Goal: Task Accomplishment & Management: Complete application form

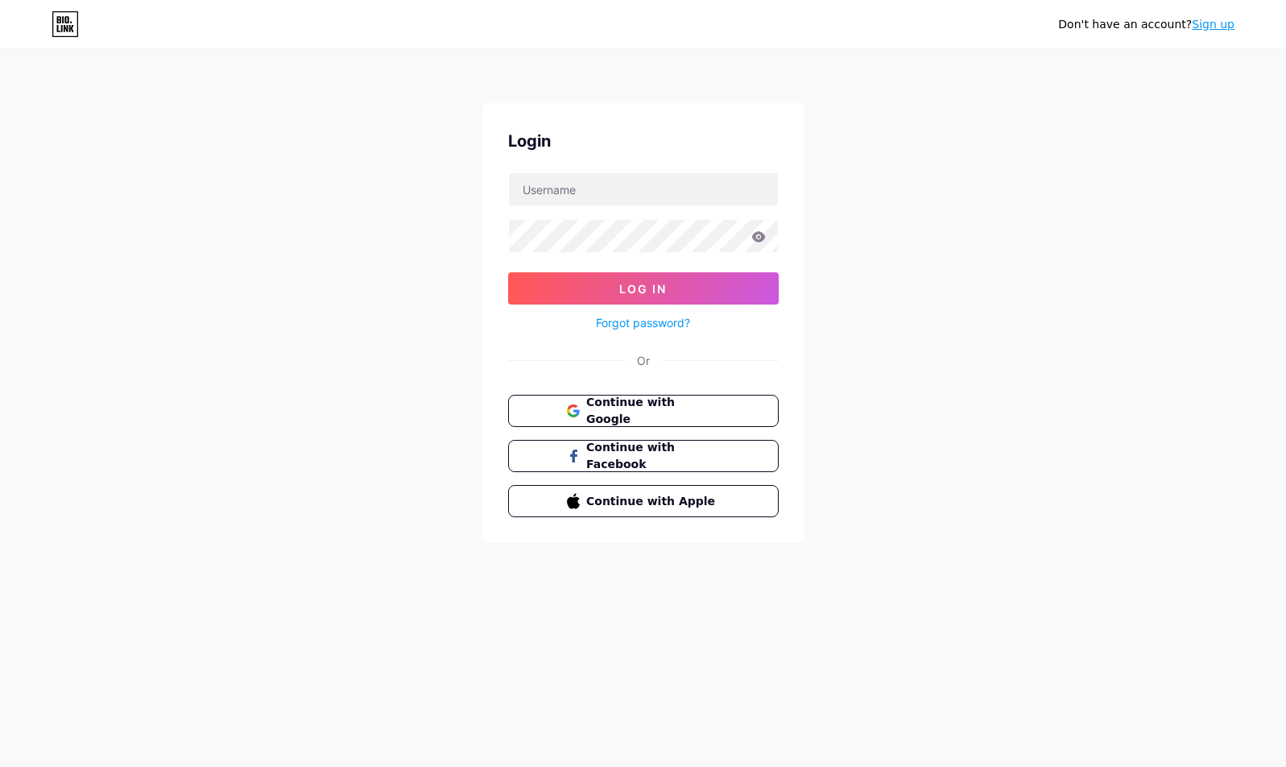
click at [1220, 20] on link "Sign up" at bounding box center [1213, 24] width 43 height 13
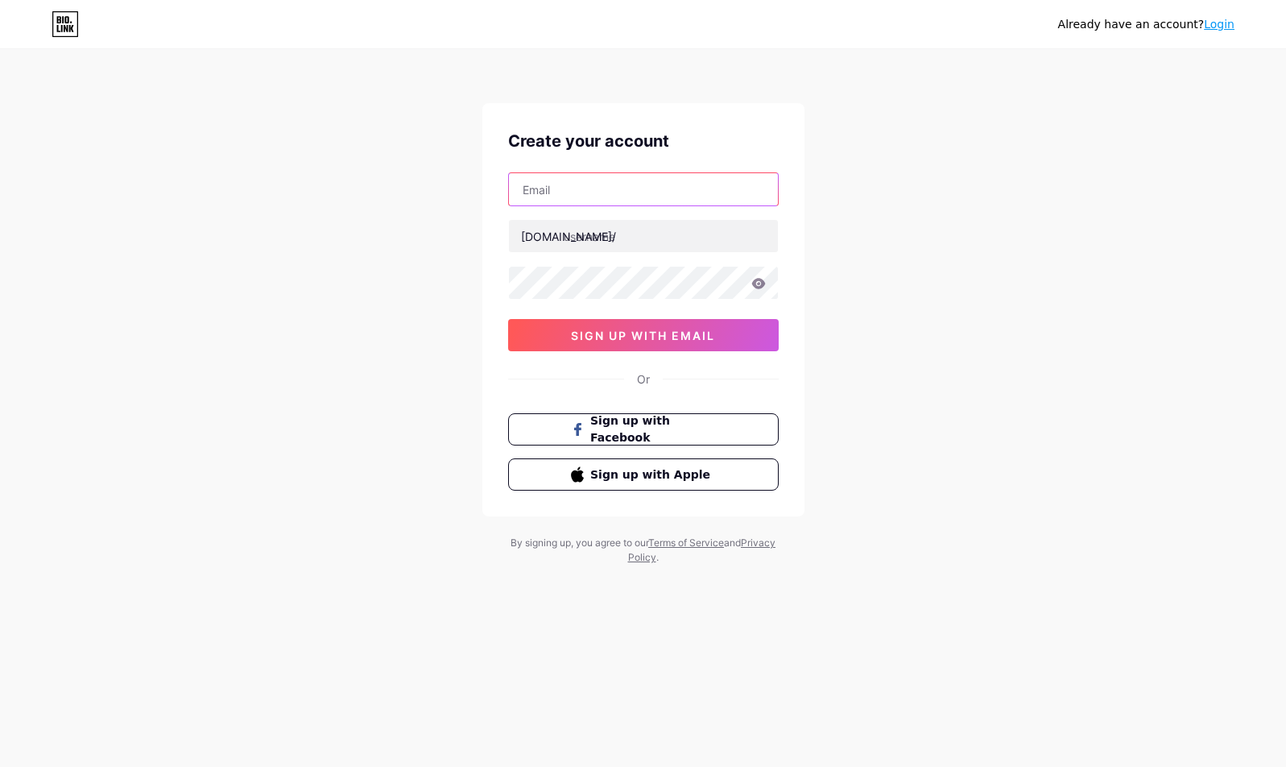
click at [582, 188] on input "text" at bounding box center [643, 189] width 269 height 32
click at [467, 203] on div "Already have an account? Login Create your account bio.link/ 0cAFcWeA7odM6W6HeJ…" at bounding box center [643, 308] width 1286 height 616
click at [592, 198] on input "text" at bounding box center [643, 189] width 269 height 32
paste input "[EMAIL_ADDRESS][DOMAIN_NAME]"
type input "[EMAIL_ADDRESS][DOMAIN_NAME]"
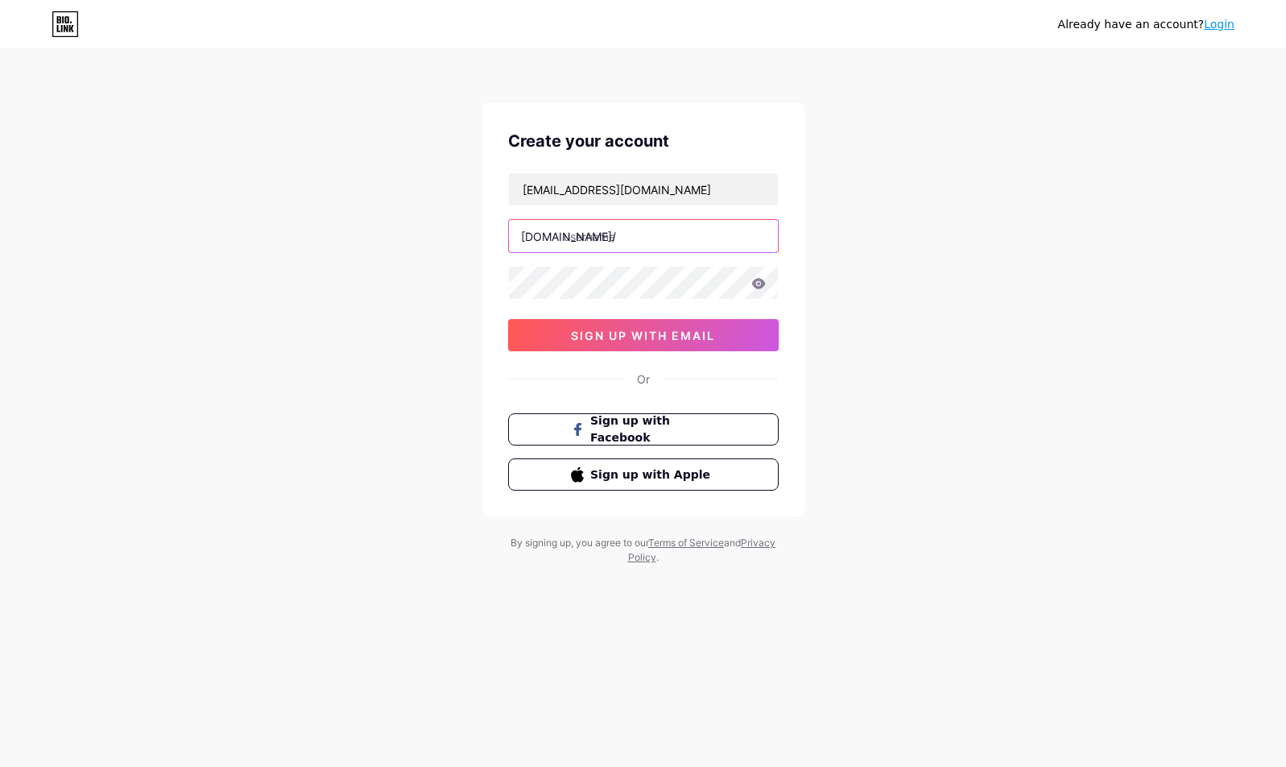
click at [628, 237] on input "text" at bounding box center [643, 236] width 269 height 32
click at [652, 240] on input "text" at bounding box center [643, 236] width 269 height 32
paste input "obsidiangames"
type input "obsidiangames"
click at [851, 301] on div "Already have an account? Login Create your account obsidiangamesstore@gmail.com…" at bounding box center [643, 308] width 1286 height 616
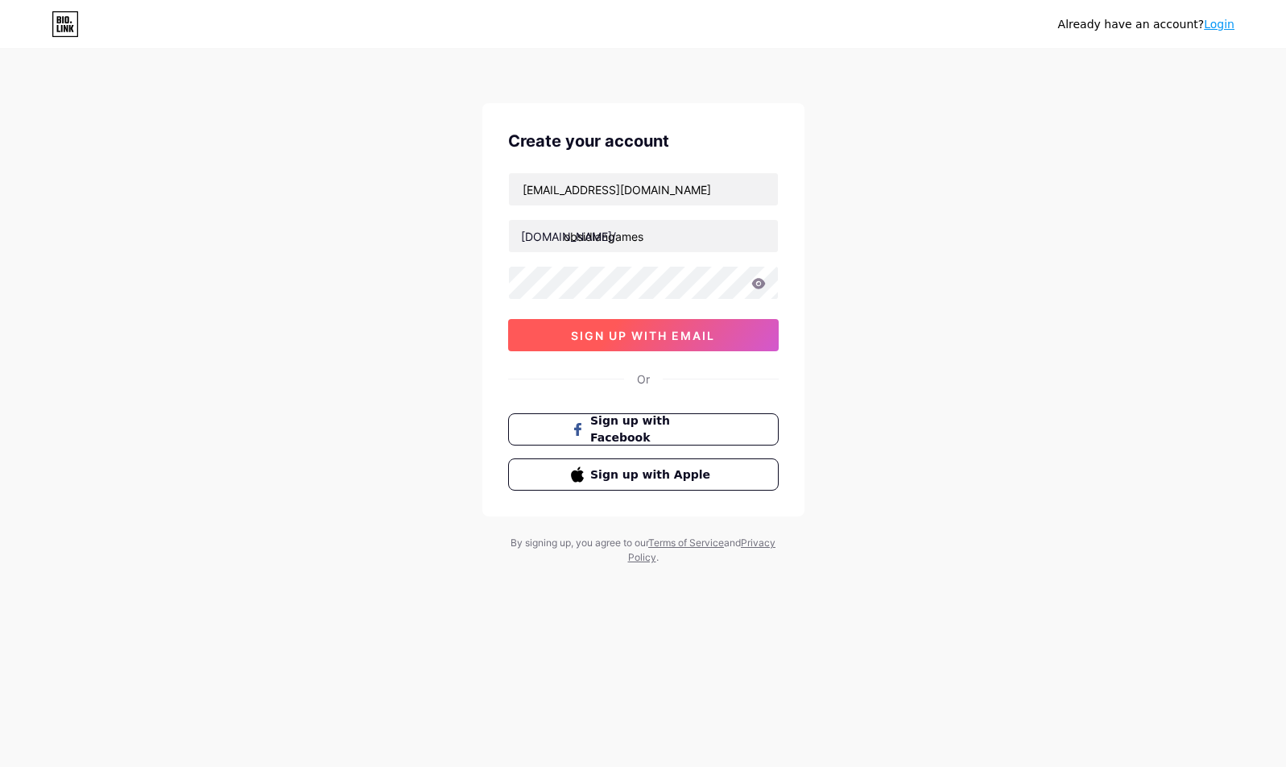
drag, startPoint x: 419, startPoint y: 367, endPoint x: 546, endPoint y: 342, distance: 129.7
click at [419, 365] on div "Already have an account? Login Create your account obsidiangamesstore@gmail.com…" at bounding box center [643, 308] width 1286 height 616
click at [557, 338] on button "sign up with email" at bounding box center [643, 335] width 271 height 32
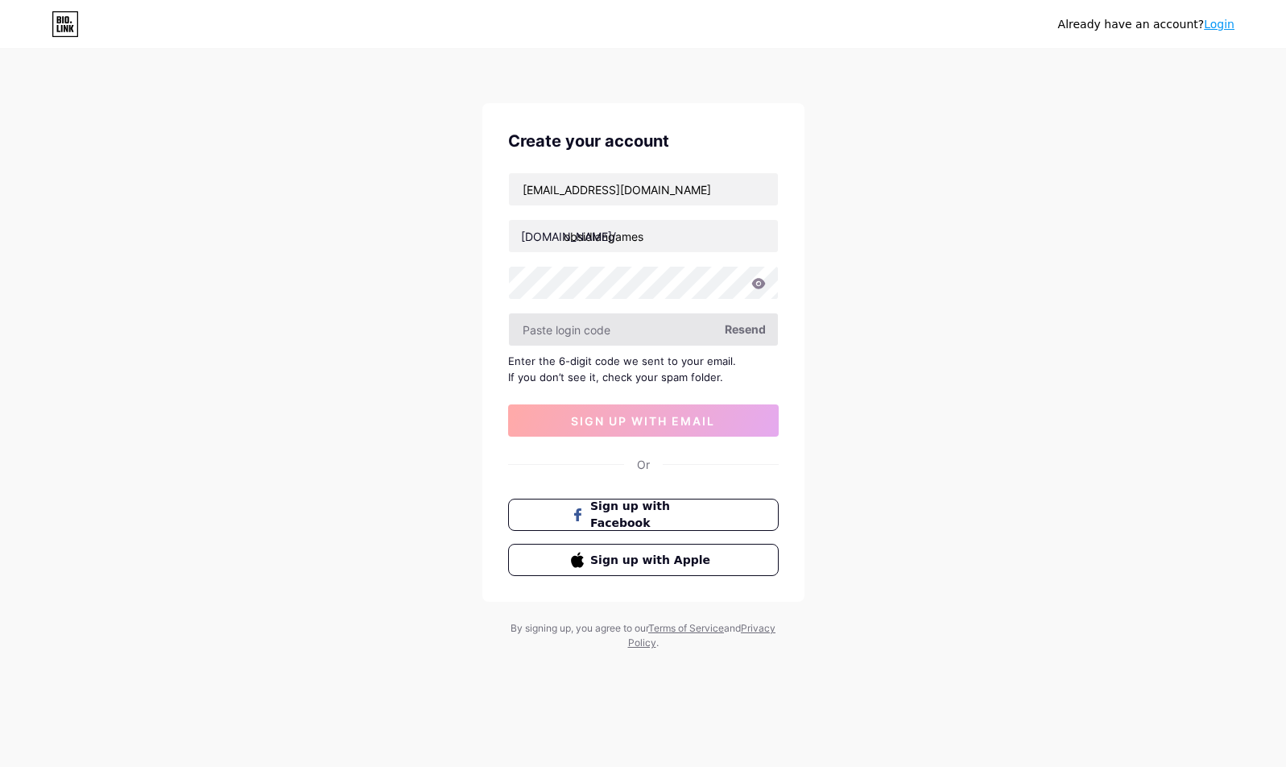
click at [622, 336] on input "text" at bounding box center [643, 329] width 269 height 32
click at [913, 398] on div "Already have an account? Login Create your account obsidiangamesstore@gmail.com…" at bounding box center [643, 351] width 1286 height 702
drag, startPoint x: 913, startPoint y: 398, endPoint x: 583, endPoint y: 14, distance: 506.2
click at [912, 398] on div "Already have an account? Login Create your account obsidiangamesstore@gmail.com…" at bounding box center [643, 351] width 1286 height 702
click at [632, 324] on input "text" at bounding box center [643, 329] width 269 height 32
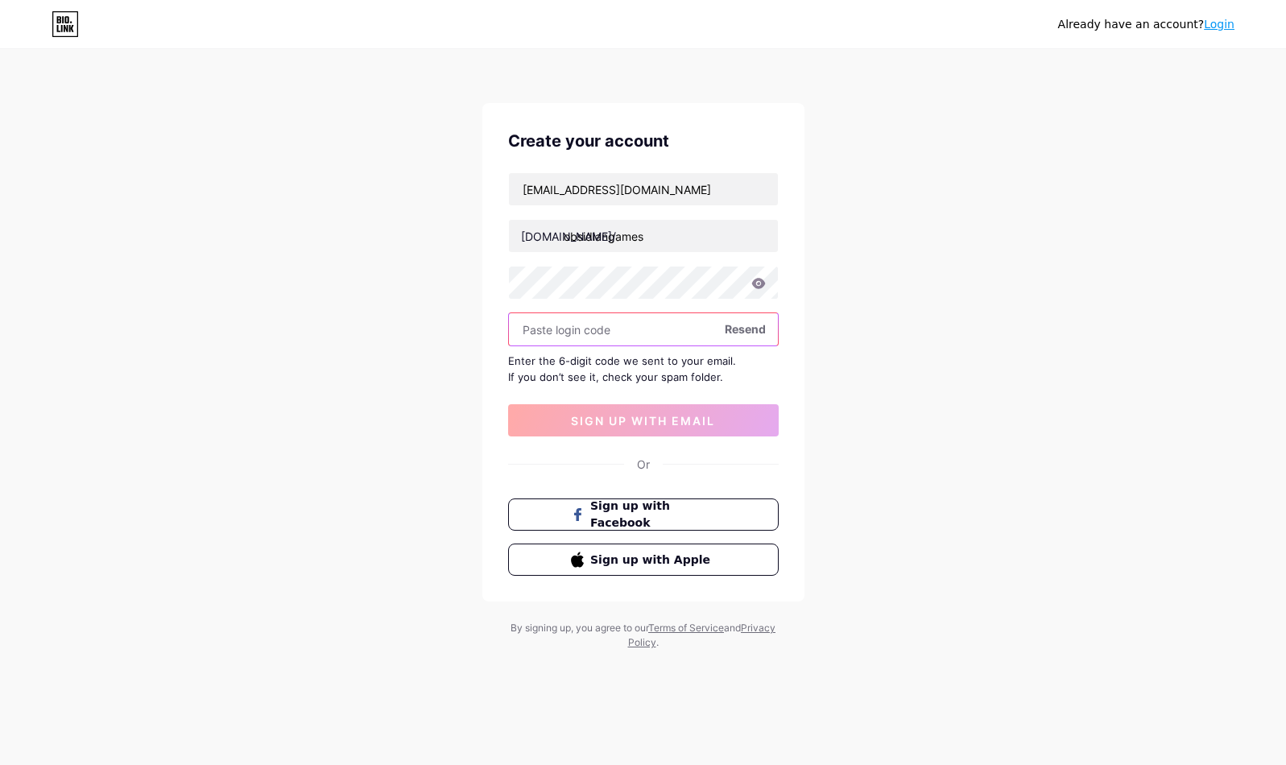
paste input "253176"
type input "253176"
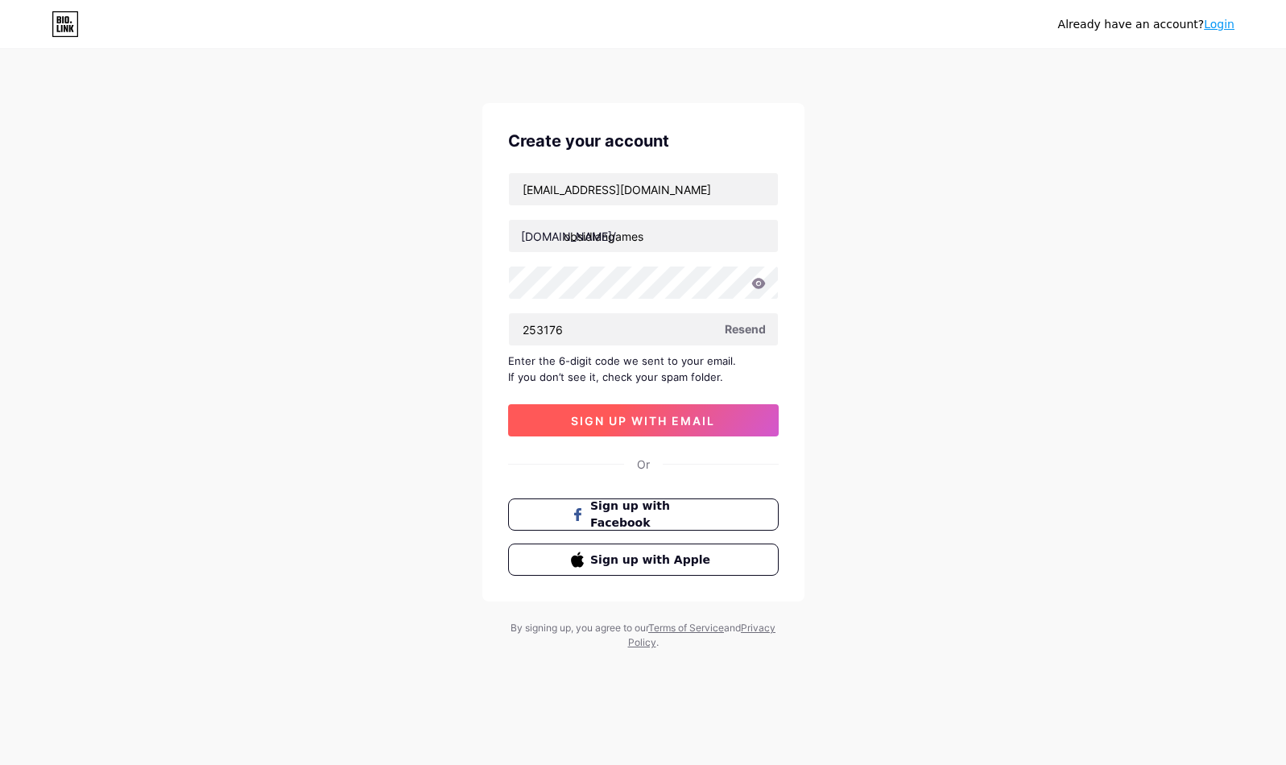
click at [679, 432] on button "sign up with email" at bounding box center [643, 420] width 271 height 32
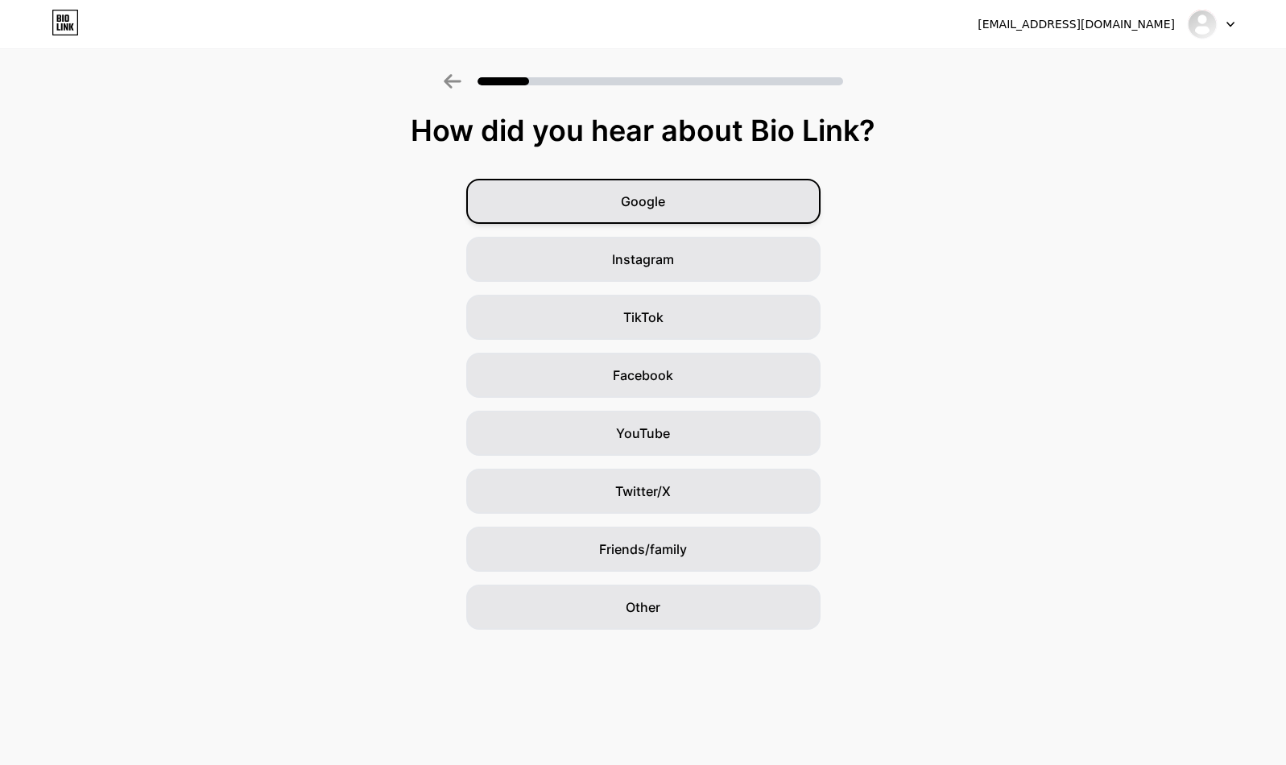
click at [673, 210] on div "Google" at bounding box center [643, 201] width 354 height 45
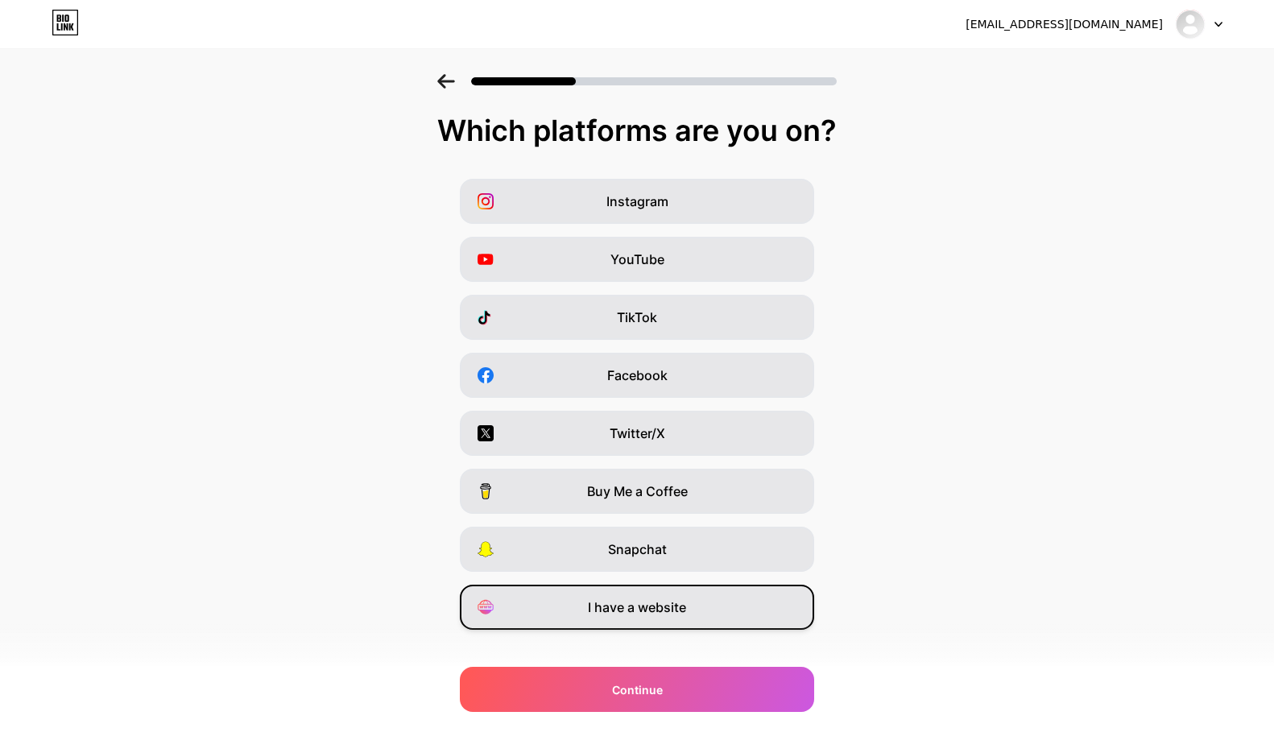
click at [658, 603] on span "I have a website" at bounding box center [637, 607] width 98 height 19
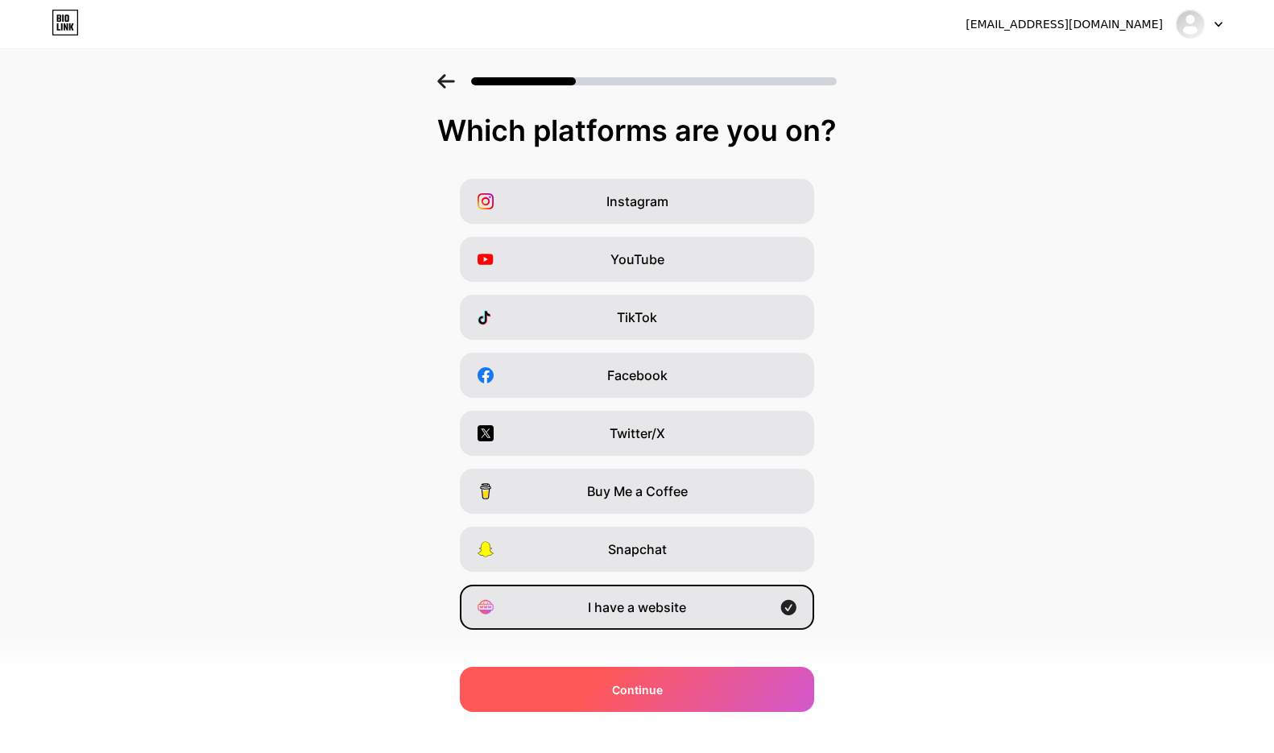
click at [768, 690] on div "Continue" at bounding box center [637, 689] width 354 height 45
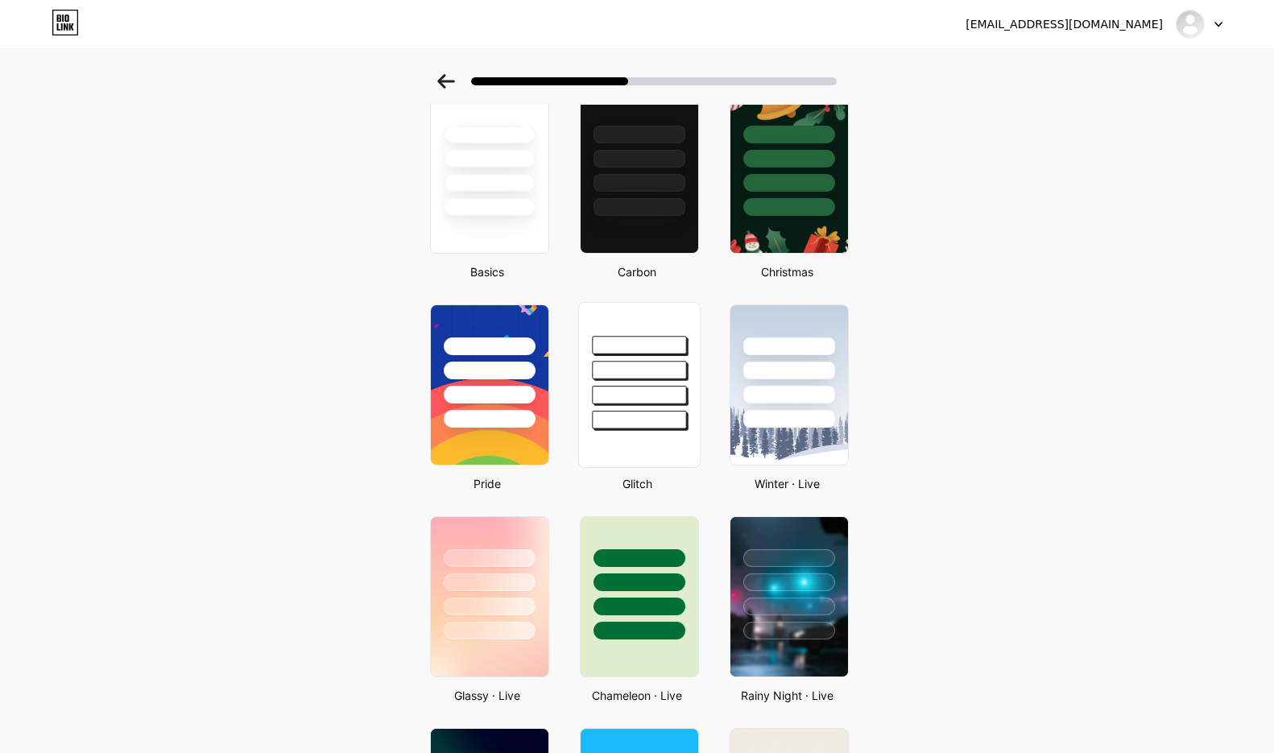
scroll to position [161, 0]
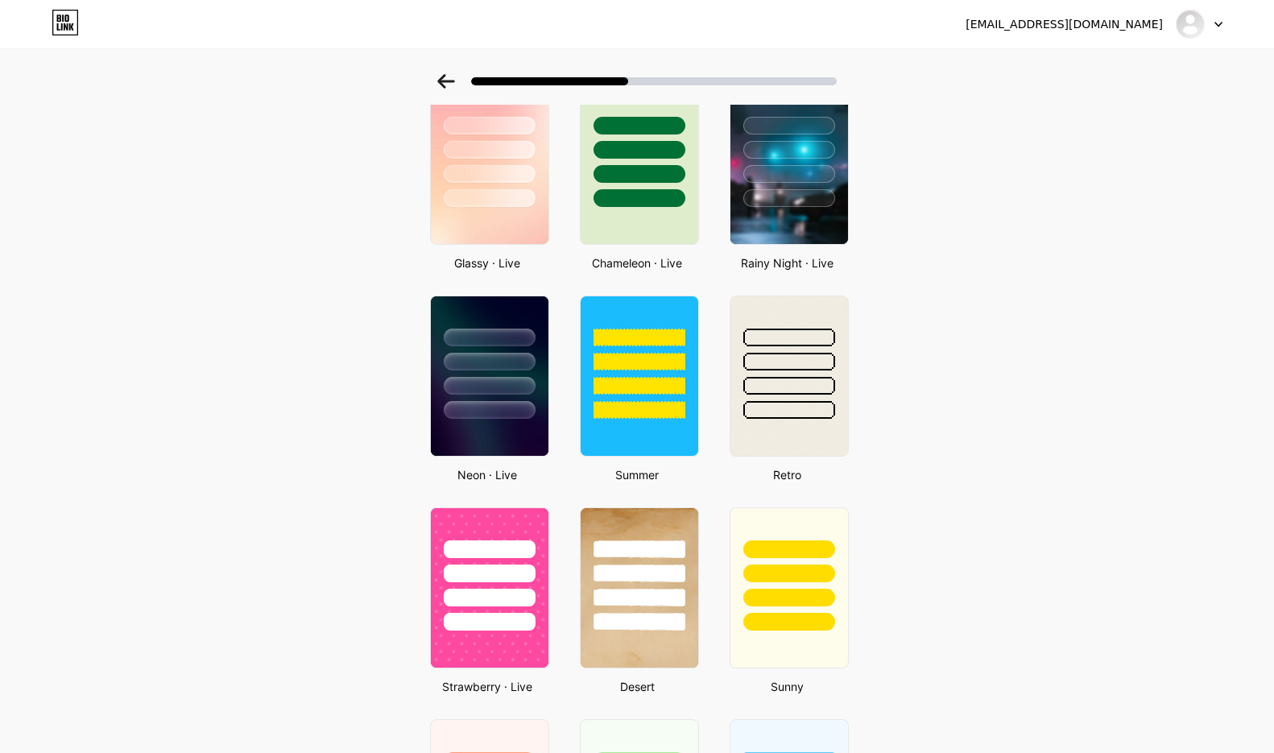
scroll to position [564, 0]
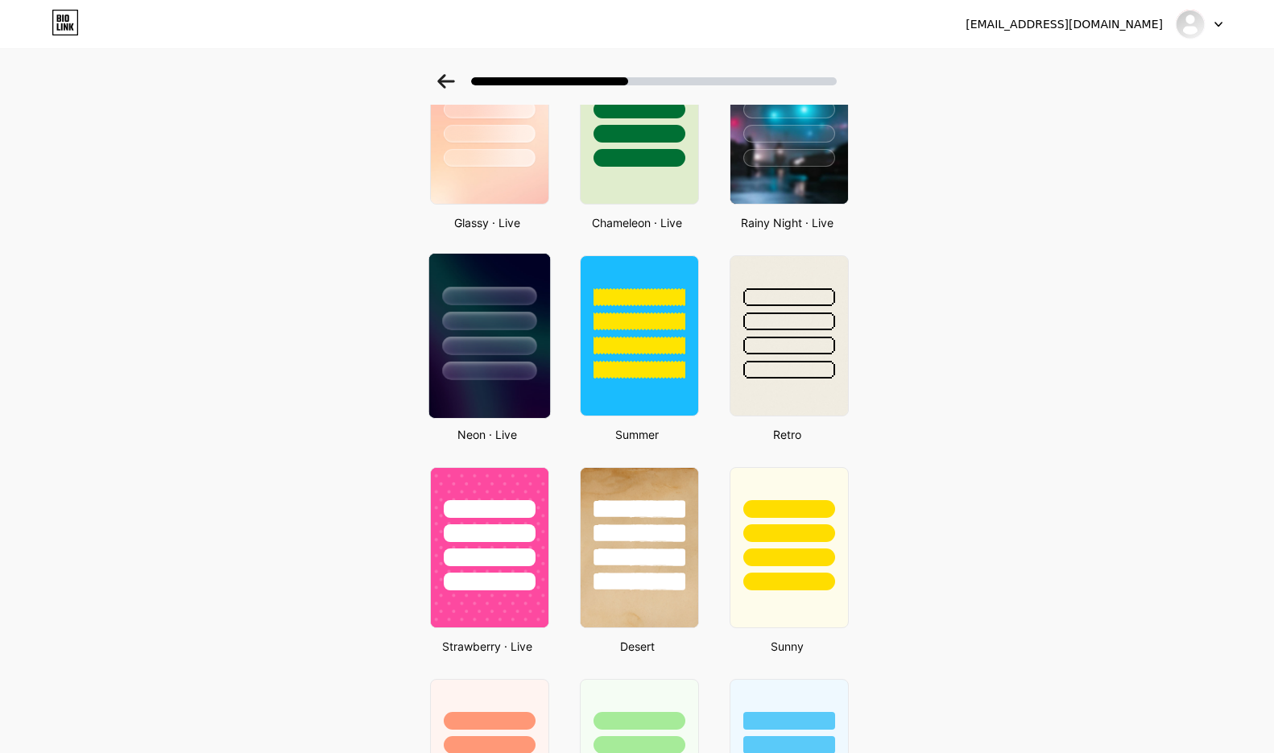
click at [509, 359] on div at bounding box center [489, 317] width 121 height 126
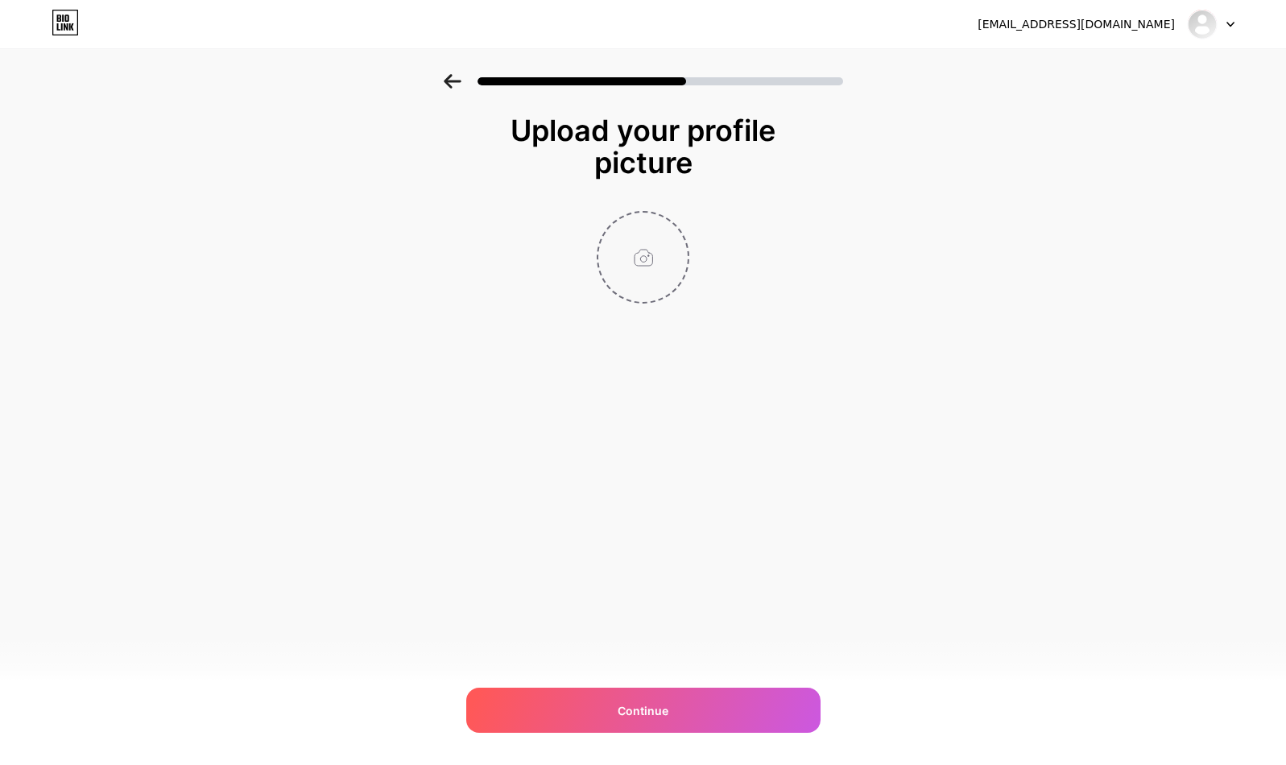
click at [626, 252] on input "file" at bounding box center [643, 257] width 89 height 89
type input "C:\fakepath\Obsidian Games Logo - Copy.jpg"
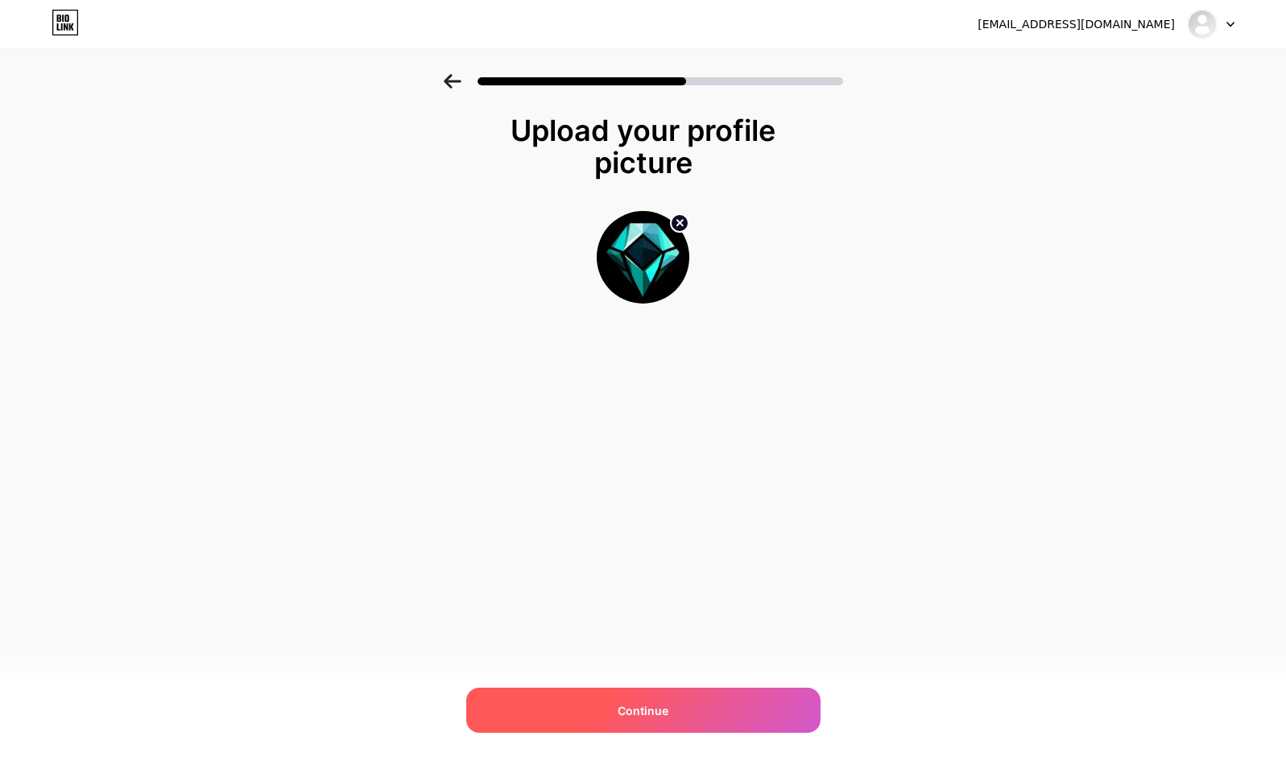
click at [751, 723] on div "Continue" at bounding box center [643, 710] width 354 height 45
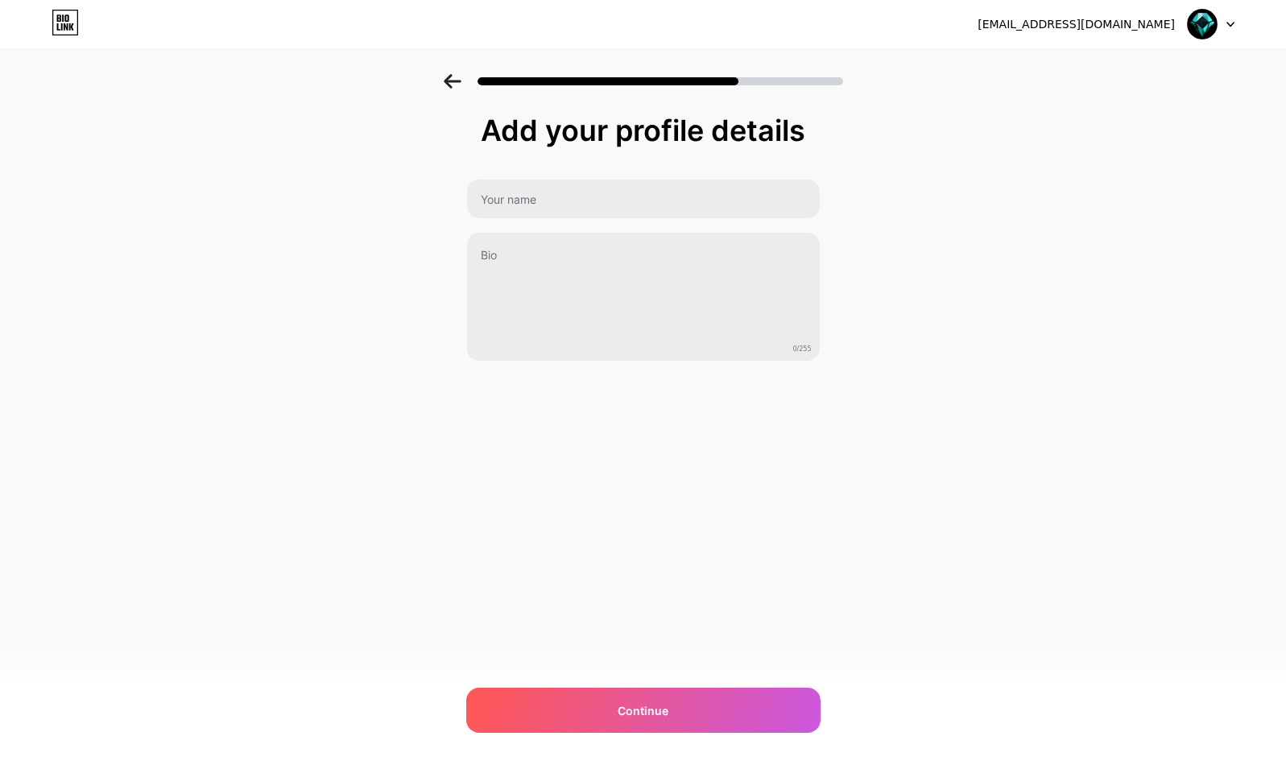
click at [834, 193] on div "Add your profile details 0/255 Continue Error" at bounding box center [643, 258] width 1286 height 368
drag, startPoint x: 761, startPoint y: 197, endPoint x: 909, endPoint y: 176, distance: 149.6
click at [761, 197] on input "text" at bounding box center [643, 199] width 353 height 39
drag, startPoint x: 833, startPoint y: 190, endPoint x: 817, endPoint y: 192, distance: 16.2
click at [833, 190] on div "Add your profile details 0/255 Continue Error" at bounding box center [643, 258] width 1286 height 368
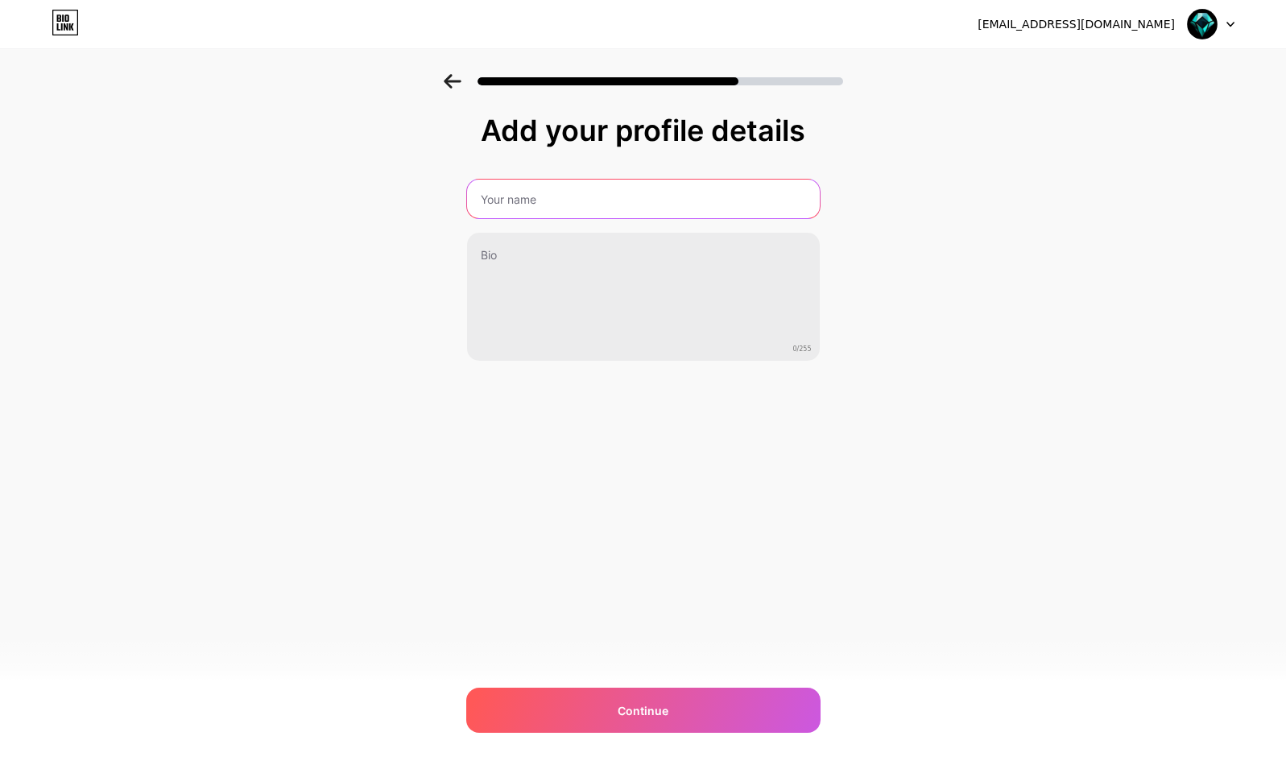
click at [760, 193] on input "text" at bounding box center [643, 199] width 353 height 39
paste input "Obsidian Games"
type input "Obsidian Games"
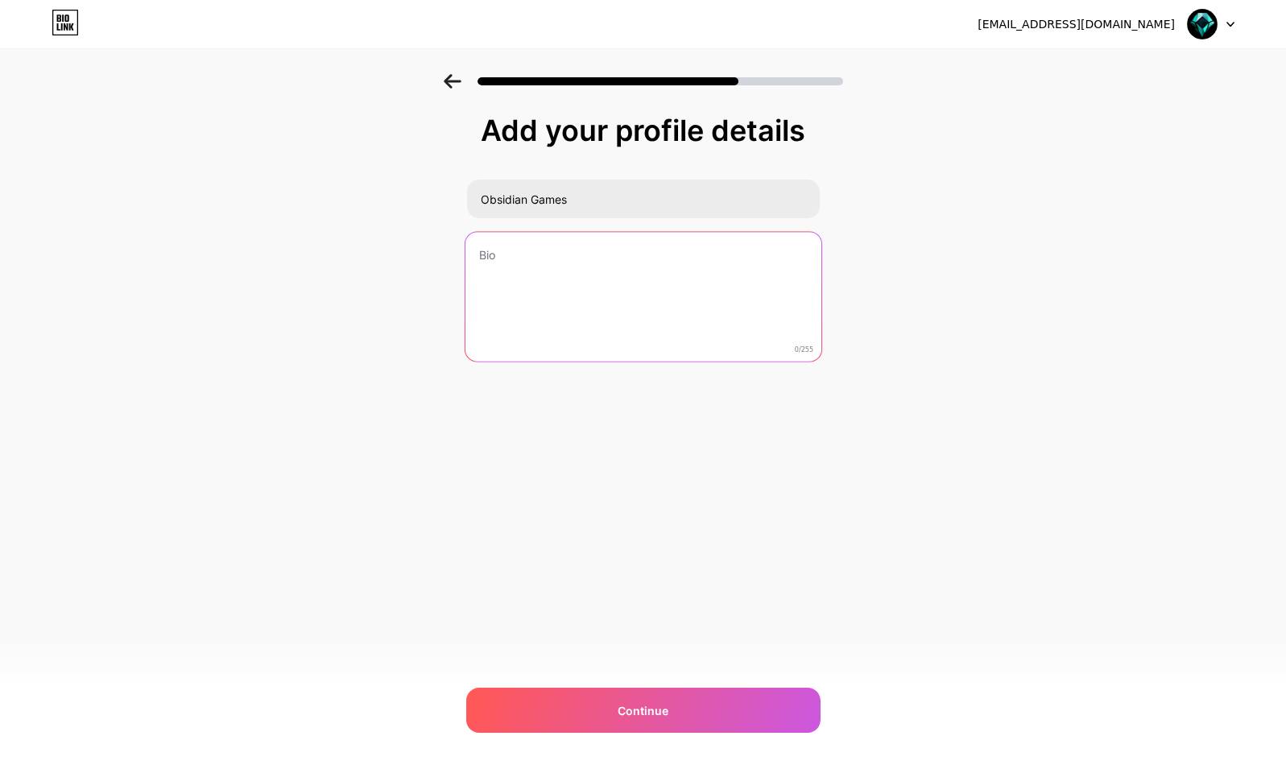
click at [648, 291] on textarea at bounding box center [643, 297] width 356 height 131
click at [692, 261] on textarea at bounding box center [643, 298] width 353 height 130
paste textarea "Obsidian Games is more than just a store - we're a community. Born out of a lov…"
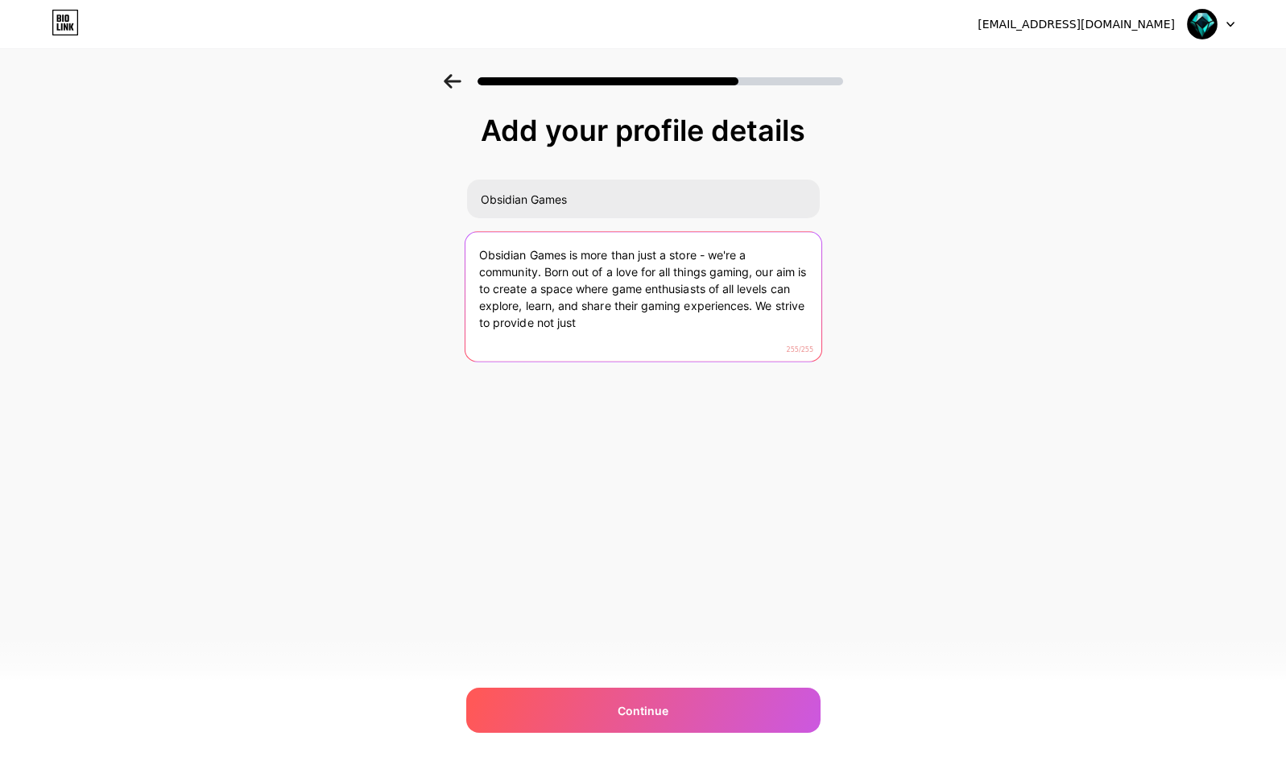
type textarea "Obsidian Games is more than just a store - we're a community. Born out of a lov…"
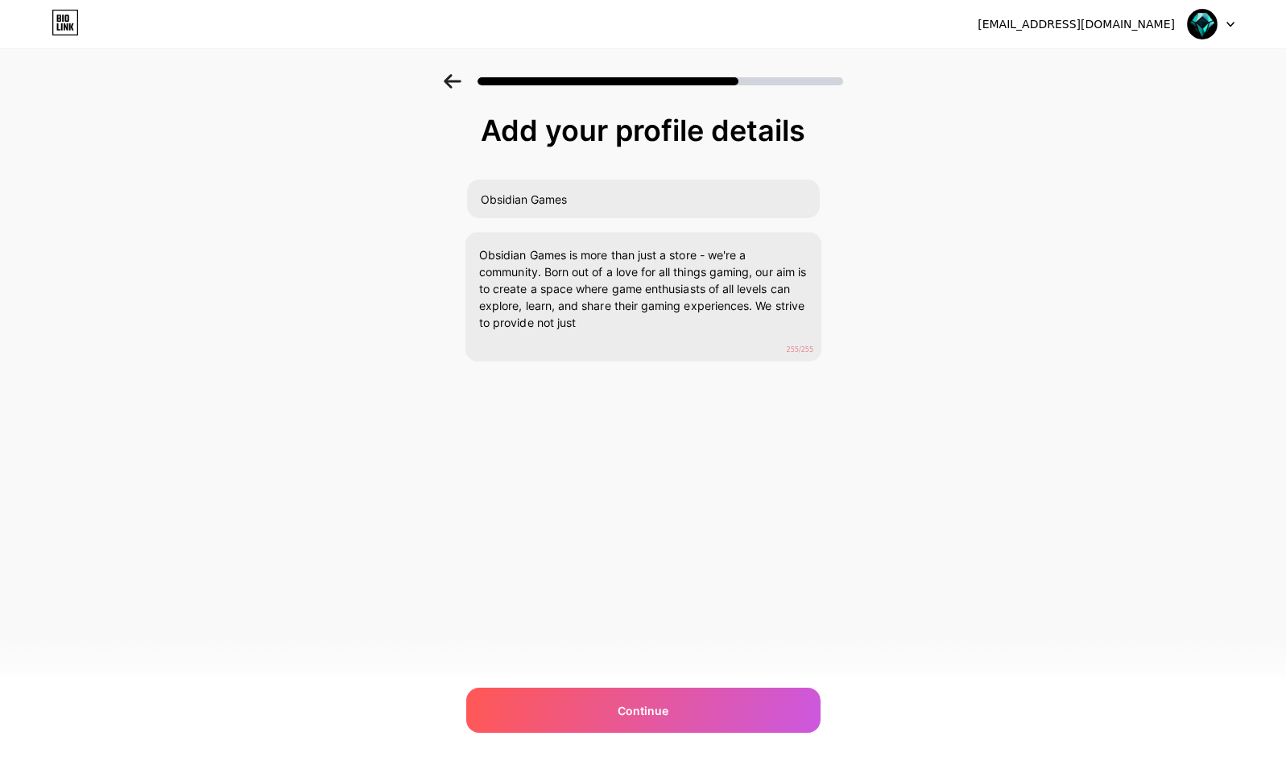
click at [481, 411] on div "Add your profile details Obsidian Games Obsidian Games is more than just a stor…" at bounding box center [643, 278] width 354 height 328
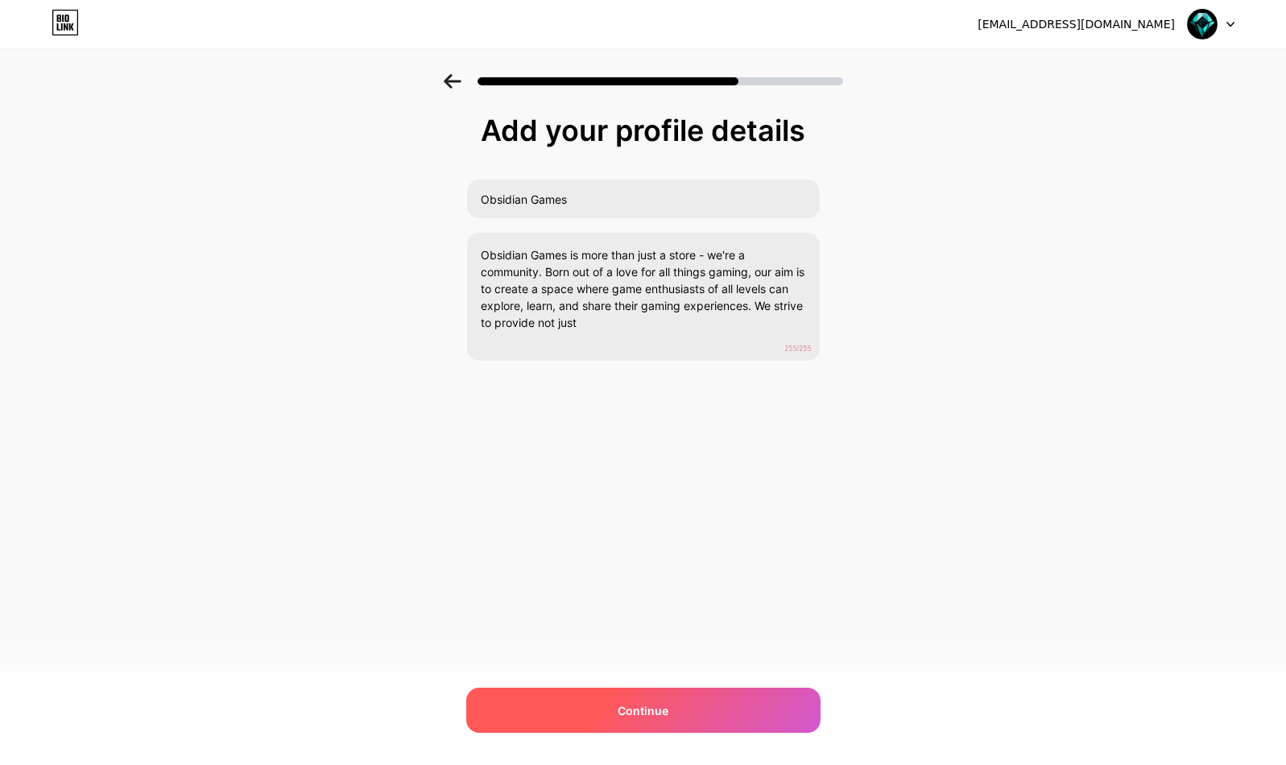
click at [710, 710] on div "Continue" at bounding box center [643, 710] width 354 height 45
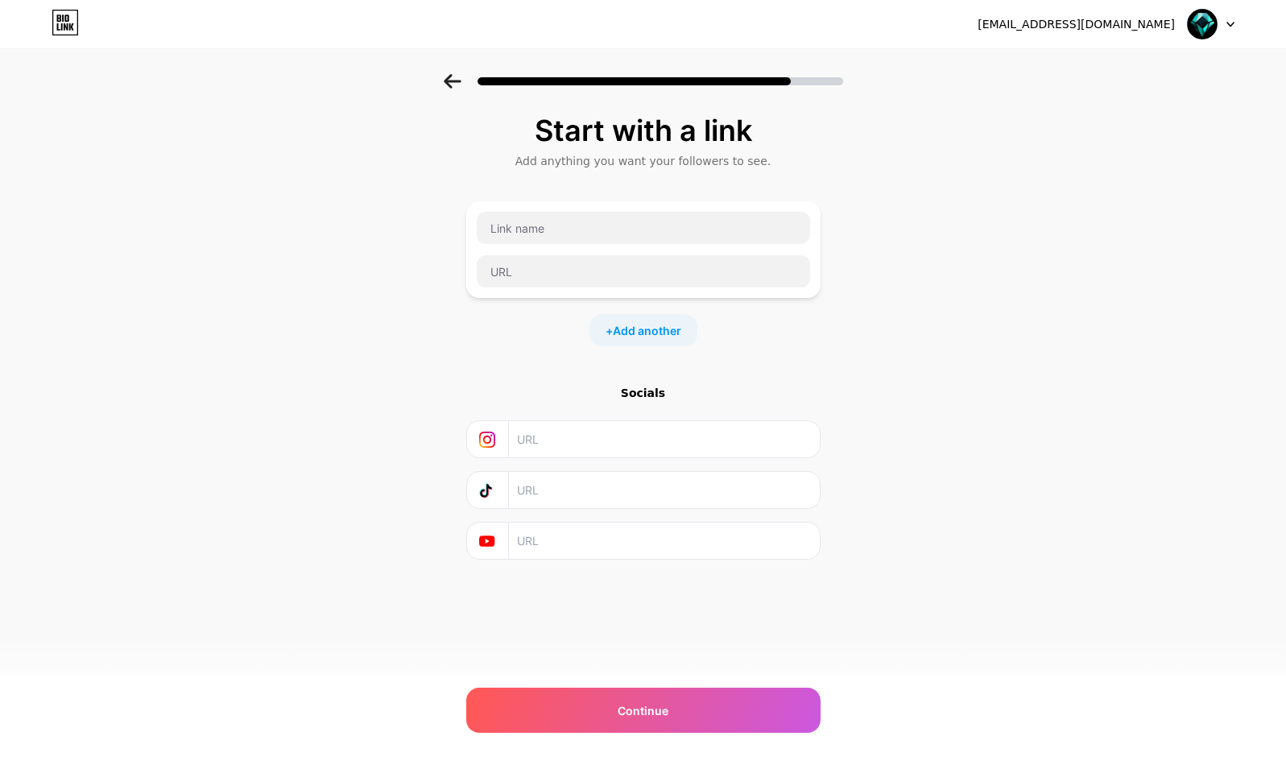
click at [192, 391] on div "Start with a link Add anything you want your followers to see. + Add another So…" at bounding box center [643, 357] width 1286 height 566
click at [278, 269] on div "Start with a link Add anything you want your followers to see. + Add another So…" at bounding box center [643, 357] width 1286 height 566
click at [330, 226] on div "Start with a link Add anything you want your followers to see. + Add another So…" at bounding box center [643, 357] width 1286 height 566
click at [350, 193] on div "Start with a link Add anything you want your followers to see. + Add another So…" at bounding box center [643, 357] width 1286 height 566
click at [369, 154] on div "Start with a link Add anything you want your followers to see. + Add another So…" at bounding box center [643, 357] width 1286 height 566
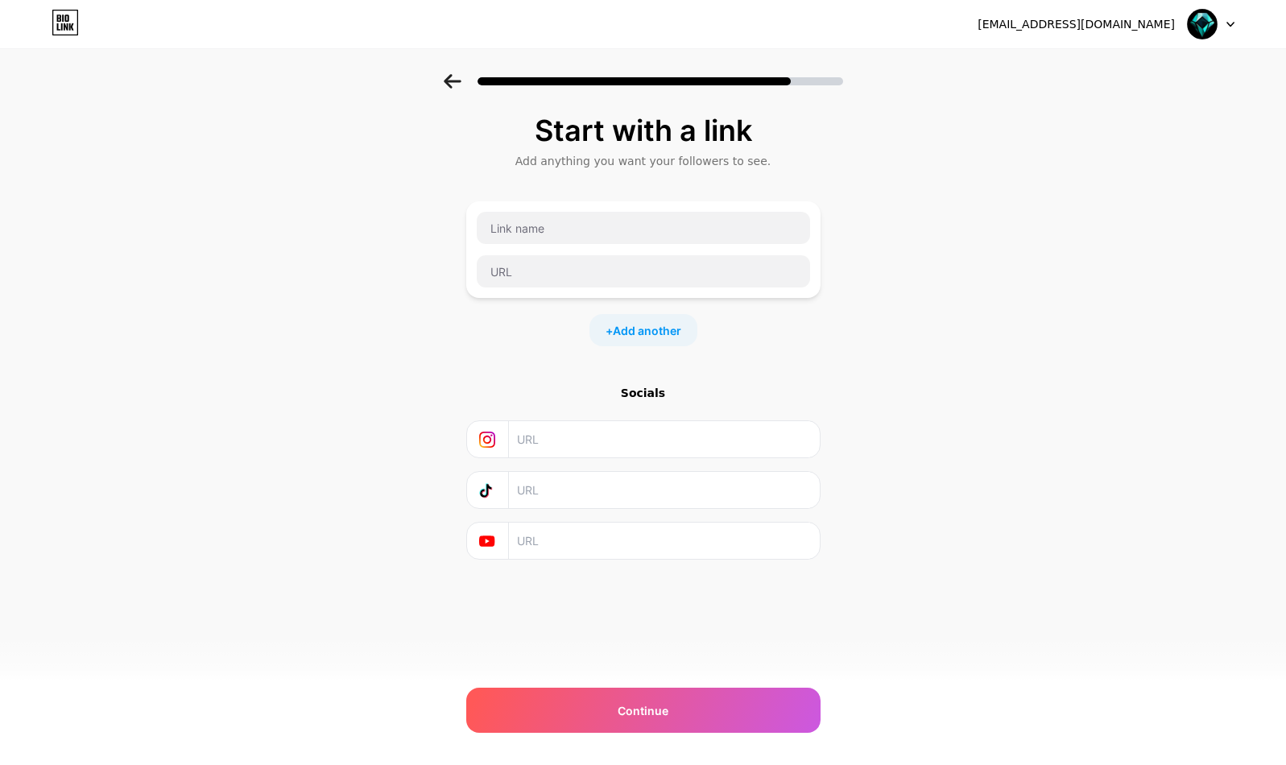
drag, startPoint x: 371, startPoint y: 143, endPoint x: 378, endPoint y: 126, distance: 17.4
click at [372, 141] on div "Start with a link Add anything you want your followers to see. + Add another So…" at bounding box center [643, 357] width 1286 height 566
click at [379, 125] on div "Start with a link Add anything you want your followers to see. + Add another So…" at bounding box center [643, 357] width 1286 height 566
click at [380, 117] on div "Start with a link Add anything you want your followers to see. + Add another So…" at bounding box center [643, 357] width 1286 height 566
click at [537, 280] on input "text" at bounding box center [643, 271] width 333 height 32
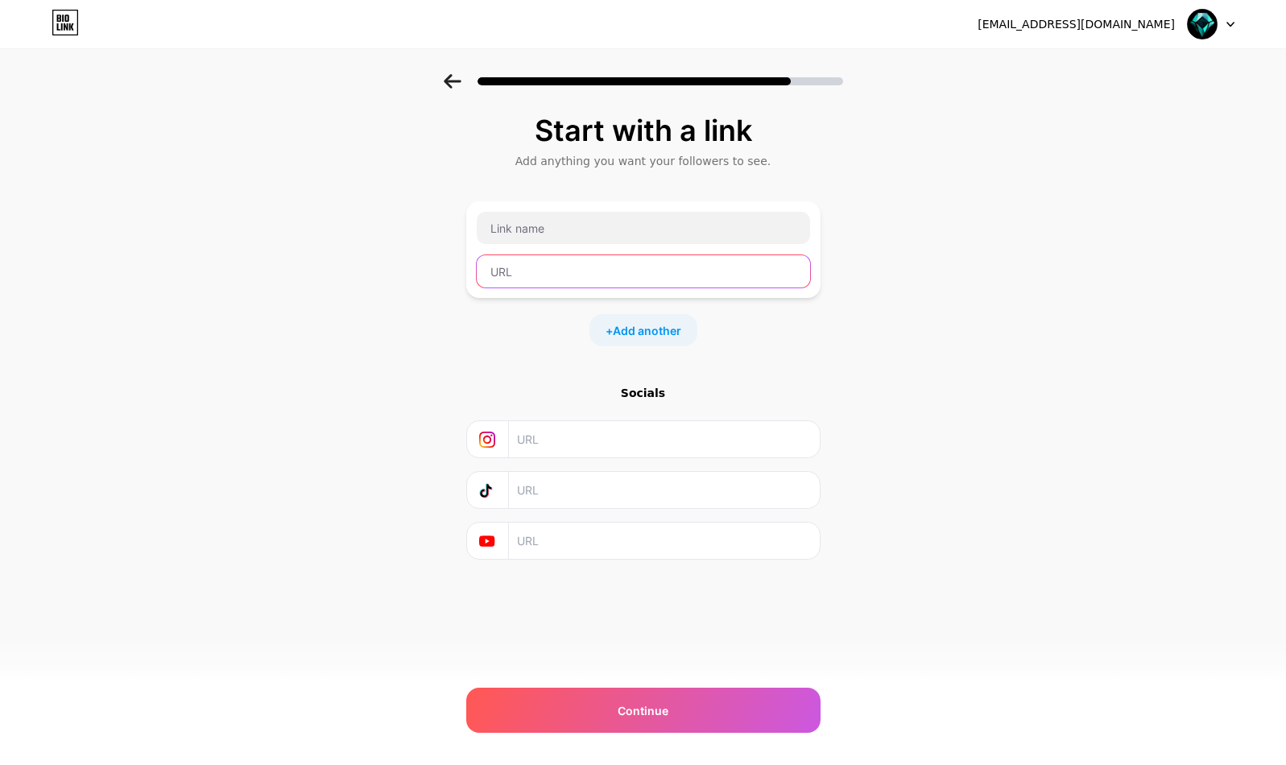
click at [537, 280] on input "text" at bounding box center [643, 271] width 333 height 32
click at [534, 266] on input "text" at bounding box center [643, 271] width 333 height 32
paste input "https://obsidiangames.ca/"
type input "https://obsidiangames.ca/"
click at [905, 345] on div "Start with a link Add anything you want your followers to see. https://obsidian…" at bounding box center [643, 357] width 1286 height 566
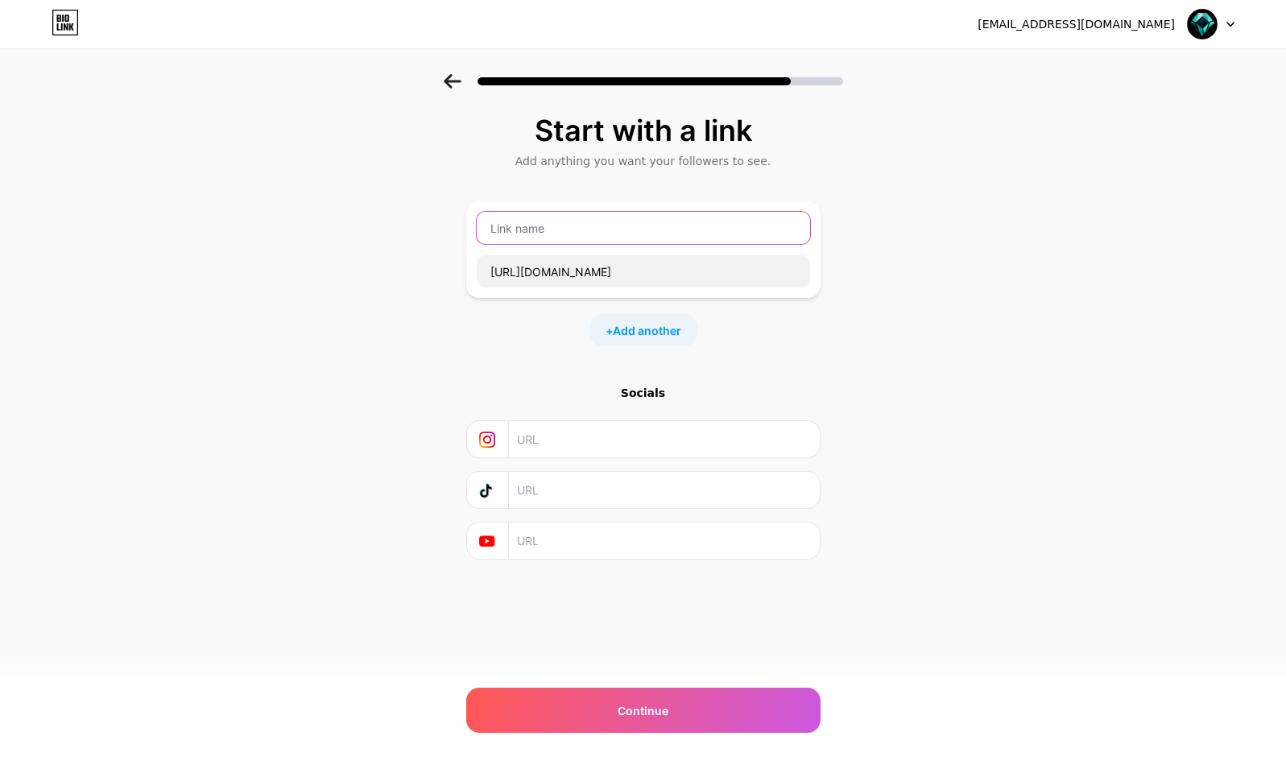
click at [649, 217] on input "text" at bounding box center [643, 228] width 333 height 32
paste input "Obsidian Games"
type input "Obsidian Games"
click at [527, 464] on div "Socials" at bounding box center [643, 472] width 354 height 175
drag, startPoint x: 545, startPoint y: 446, endPoint x: 946, endPoint y: 412, distance: 402.6
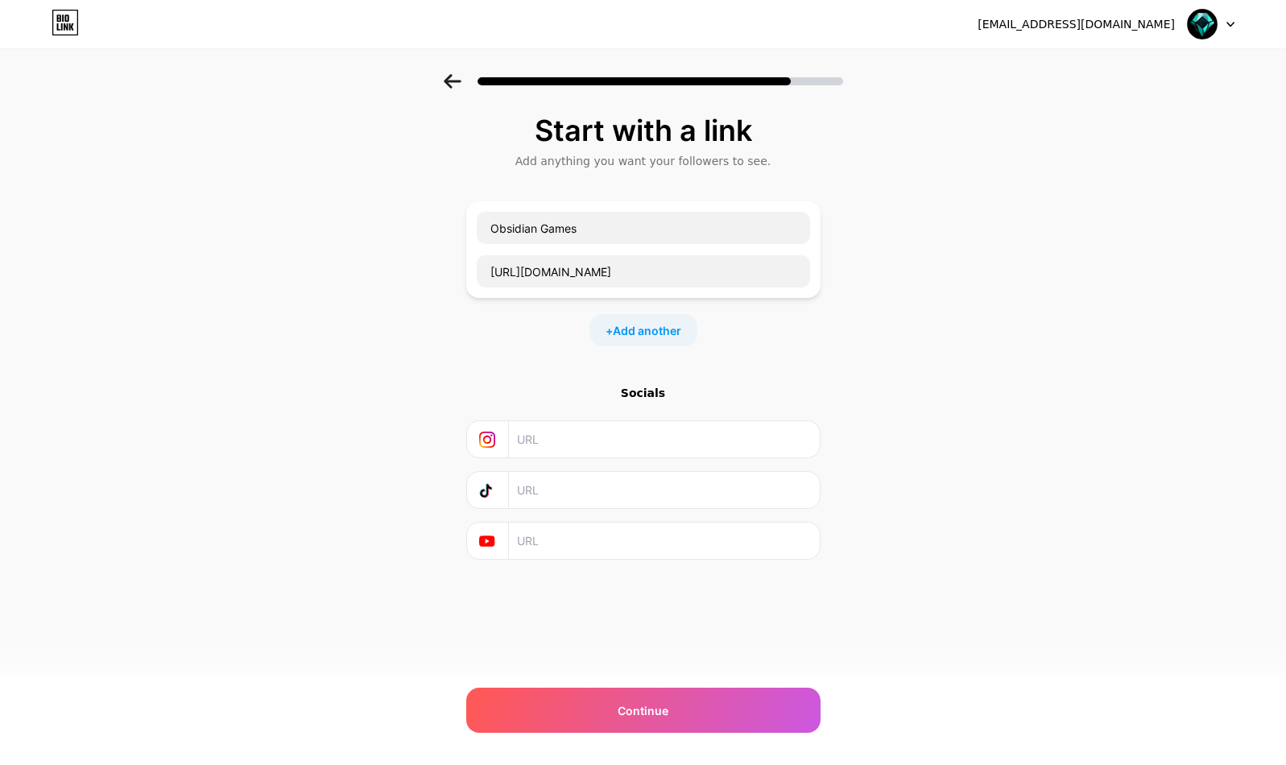
click at [546, 446] on input "text" at bounding box center [663, 439] width 292 height 36
click at [571, 444] on input "text" at bounding box center [663, 439] width 292 height 36
drag, startPoint x: 980, startPoint y: 560, endPoint x: 1270, endPoint y: 518, distance: 293.0
click at [984, 558] on div "Start with a link Add anything you want your followers to see. Obsidian Games h…" at bounding box center [643, 357] width 1286 height 566
click at [600, 441] on input "text" at bounding box center [663, 439] width 292 height 36
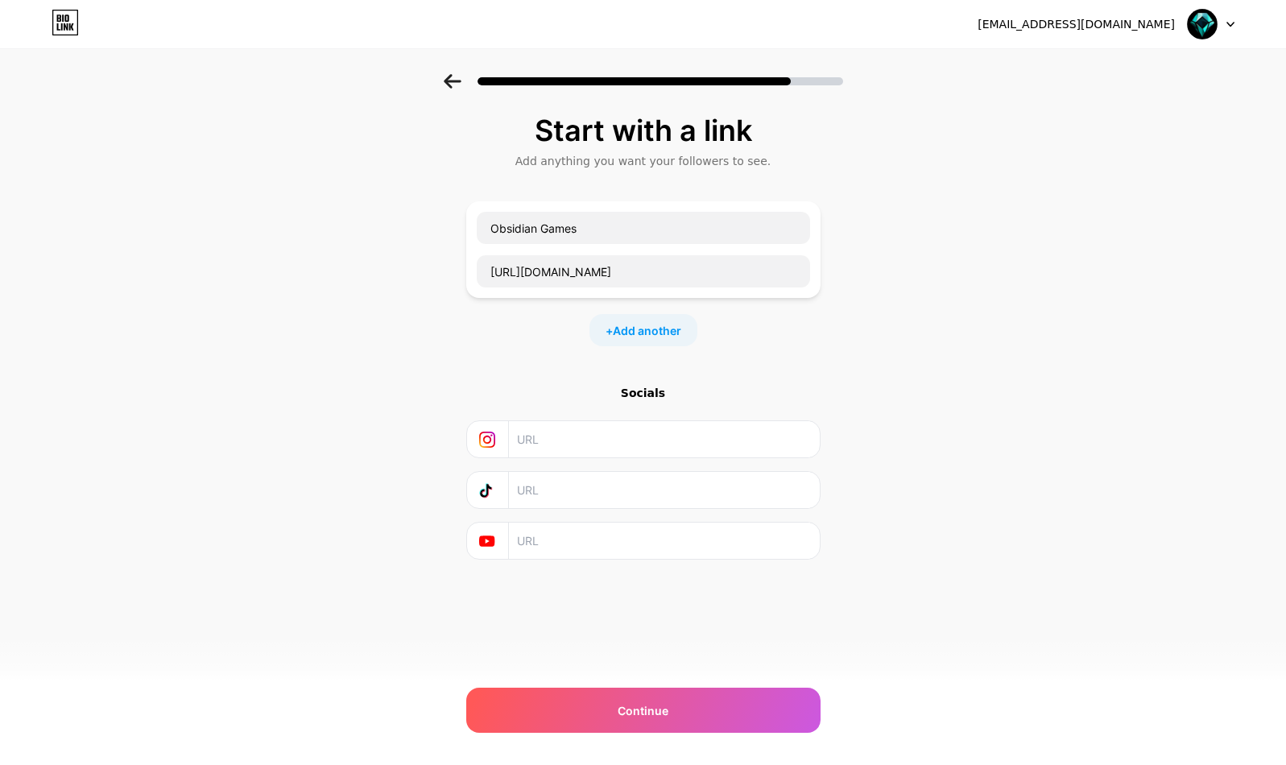
paste input "https://www.instagram.com/obsidiangamesvernon/"
type input "https://www.instagram.com/obsidiangamesvernon/"
click at [1006, 498] on div "Start with a link Add anything you want your followers to see. Obsidian Games h…" at bounding box center [643, 357] width 1286 height 566
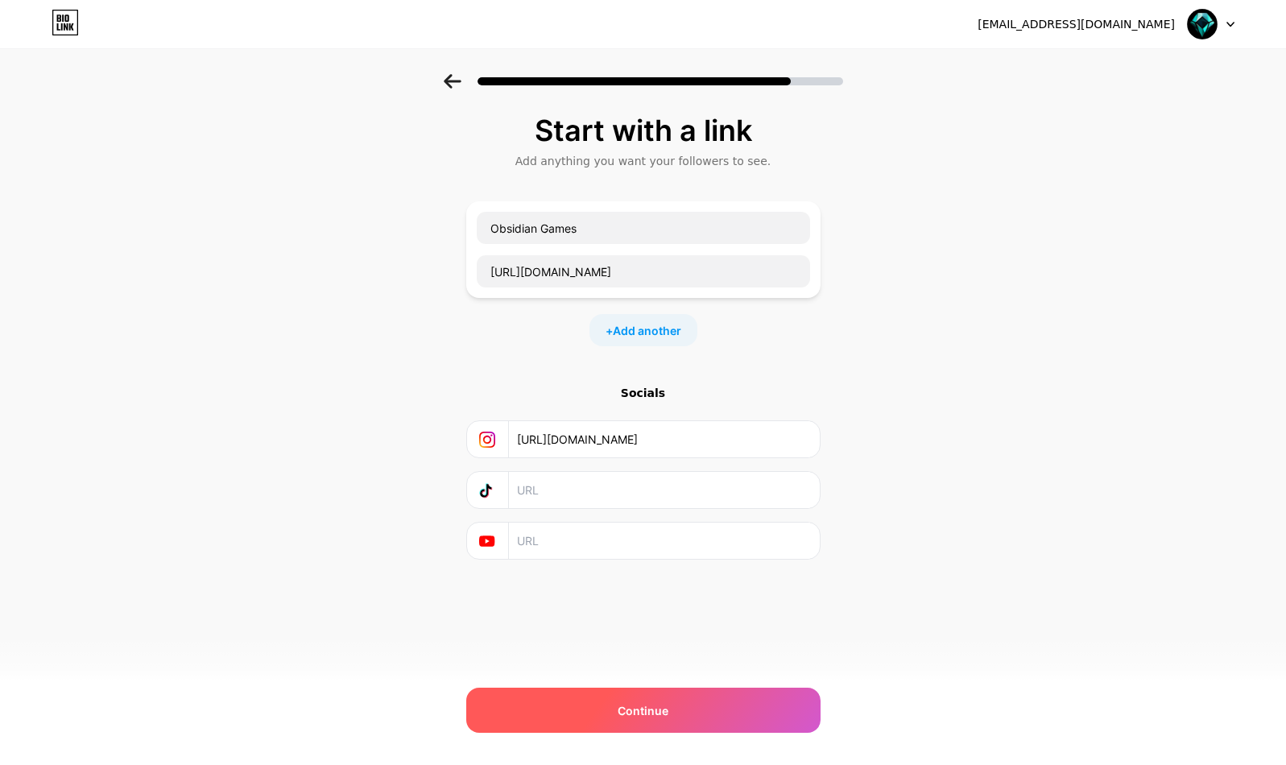
click at [664, 710] on span "Continue" at bounding box center [643, 710] width 51 height 17
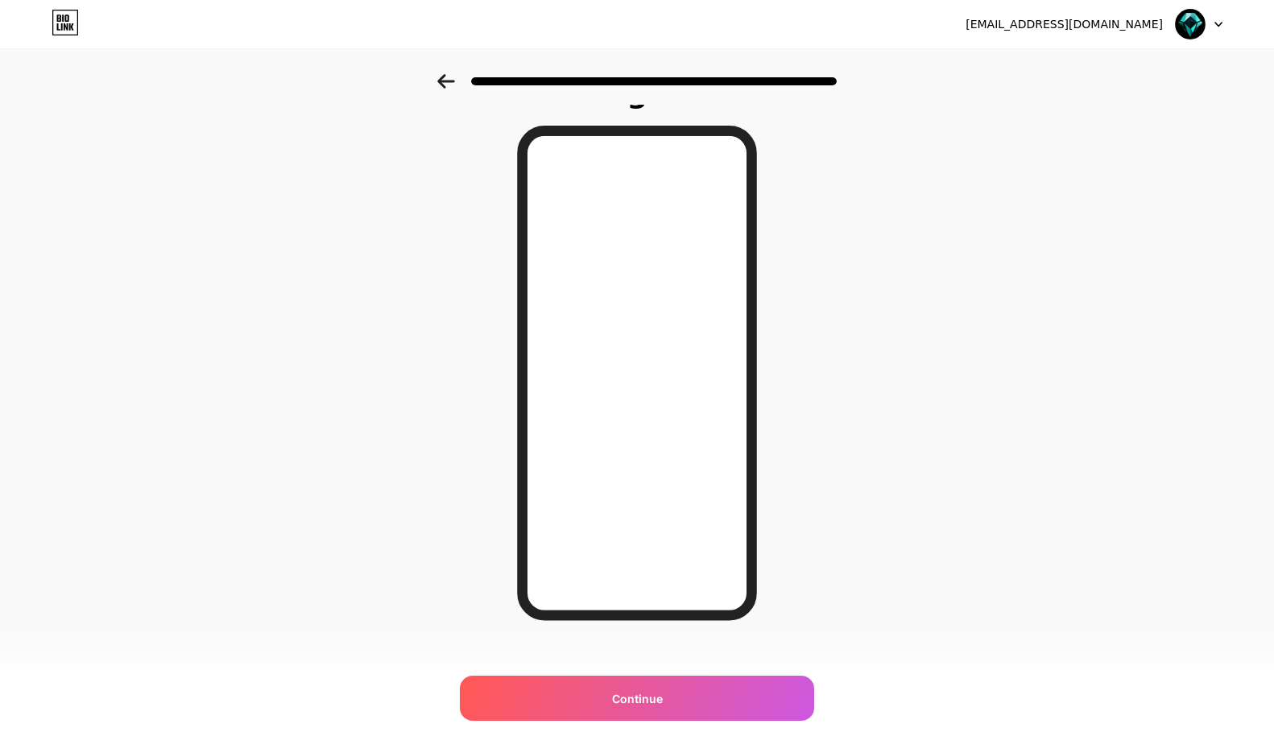
scroll to position [56, 0]
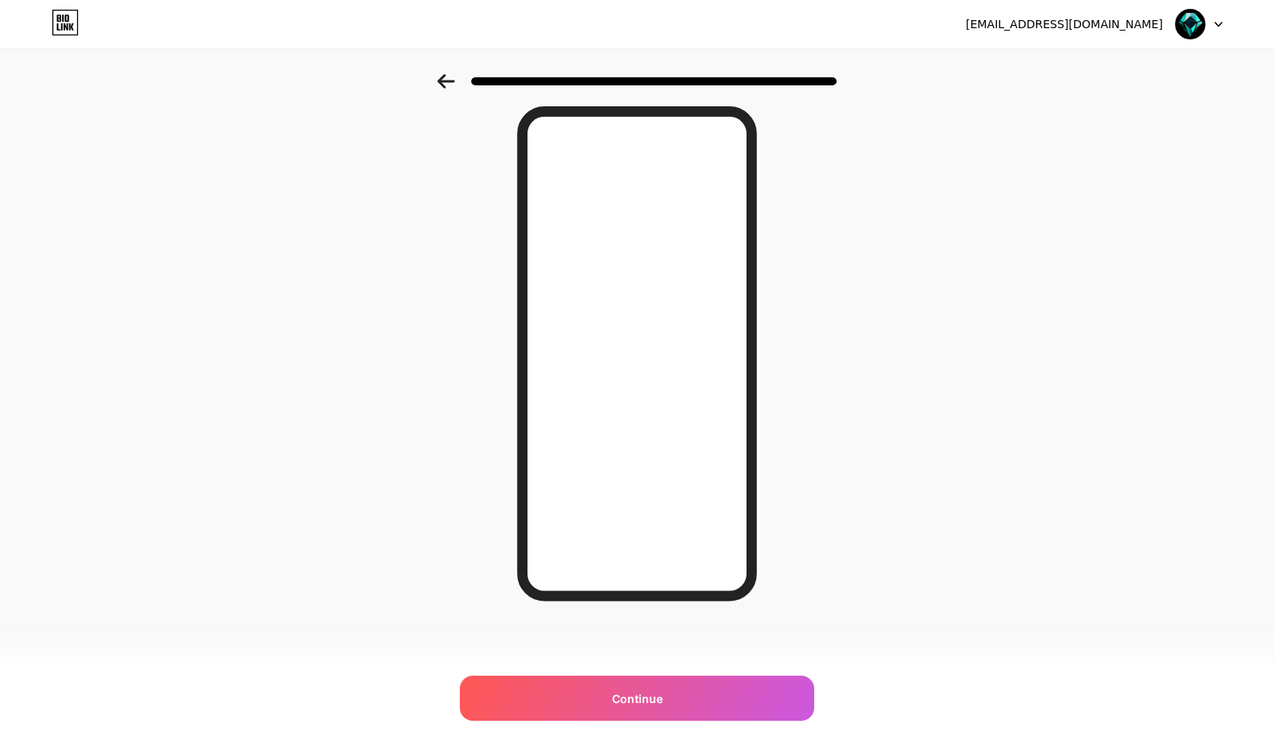
click at [820, 503] on div "Looking Good! Continue" at bounding box center [637, 353] width 1274 height 671
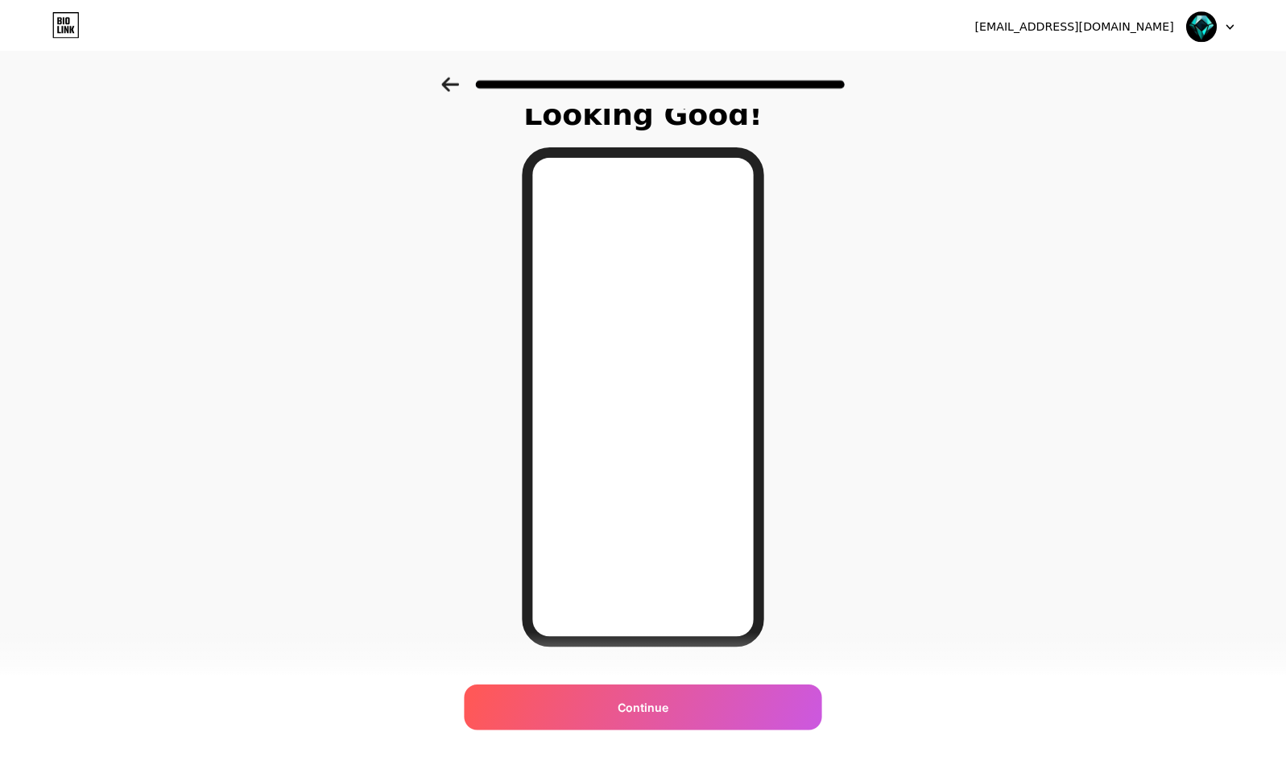
scroll to position [0, 0]
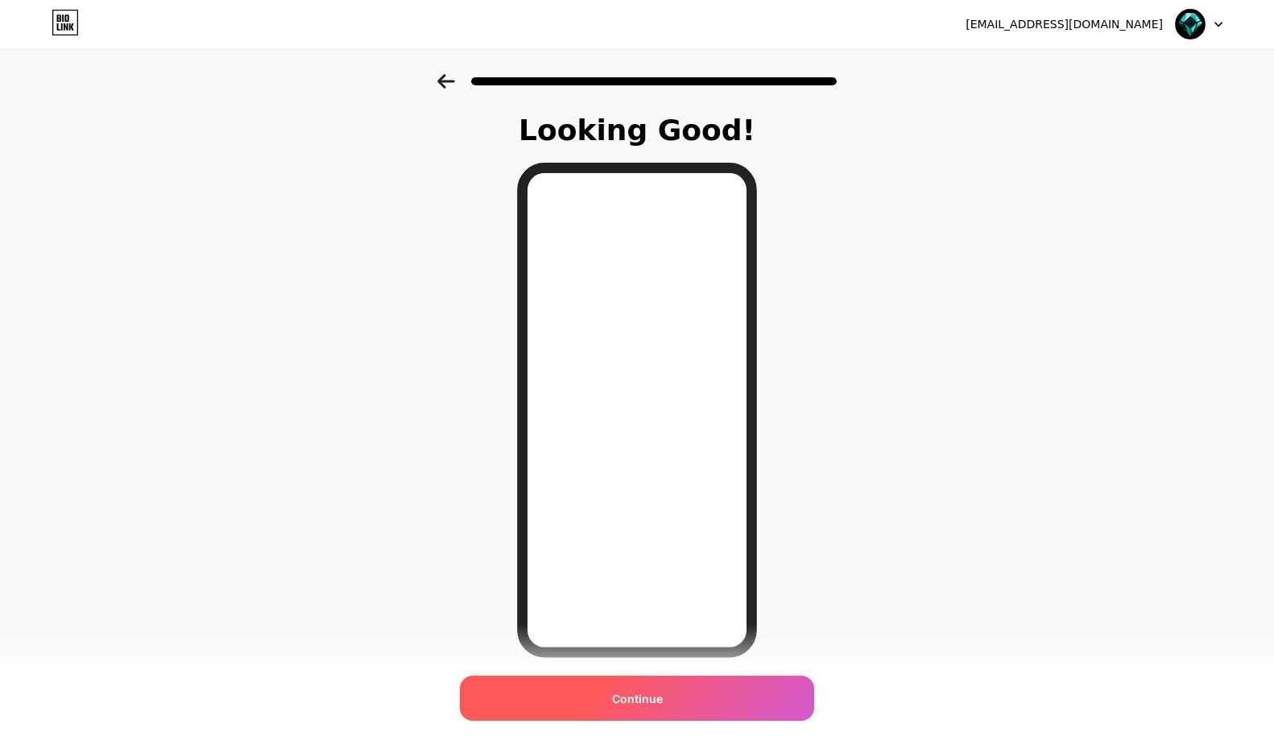
click at [651, 702] on span "Continue" at bounding box center [637, 698] width 51 height 17
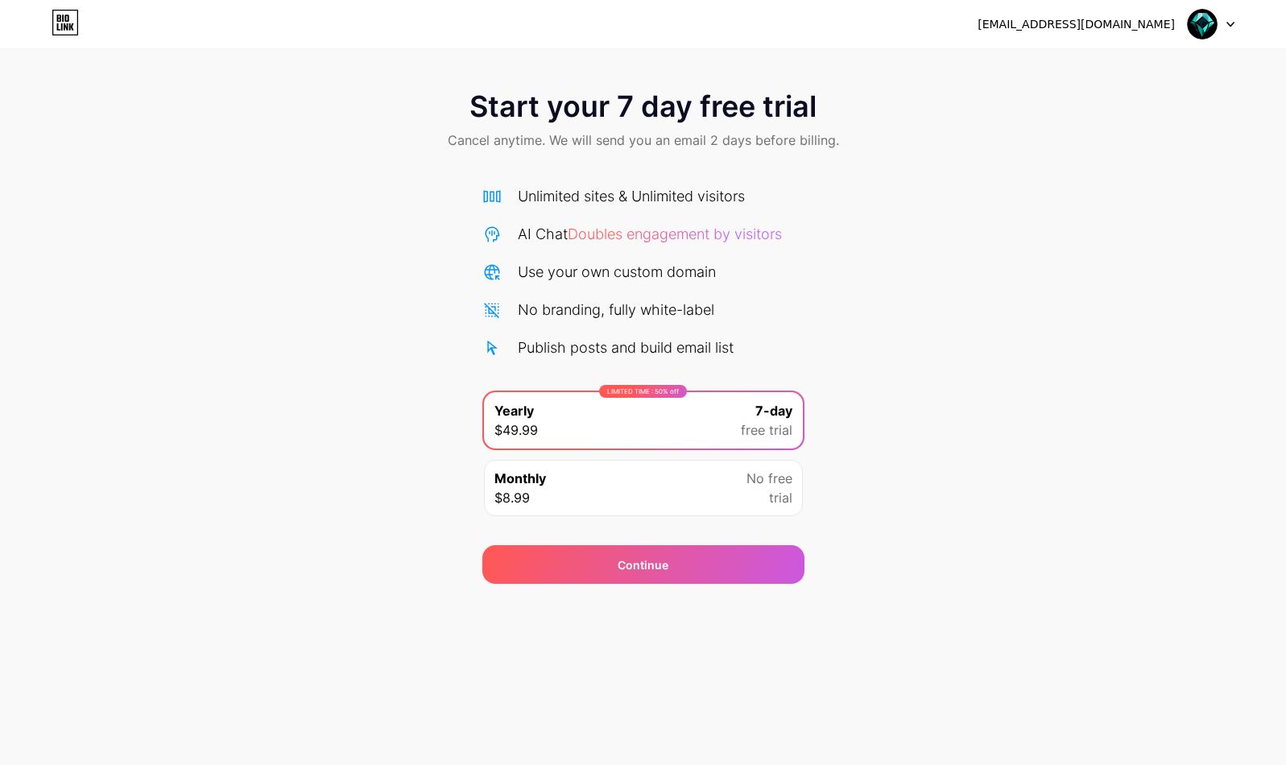
click at [874, 256] on div "Start your 7 day free trial Cancel anytime. We will send you an email 2 days be…" at bounding box center [643, 329] width 1286 height 510
click at [1228, 31] on div at bounding box center [1211, 24] width 47 height 29
click at [1096, 31] on div "[EMAIL_ADDRESS][DOMAIN_NAME]" at bounding box center [1076, 24] width 197 height 17
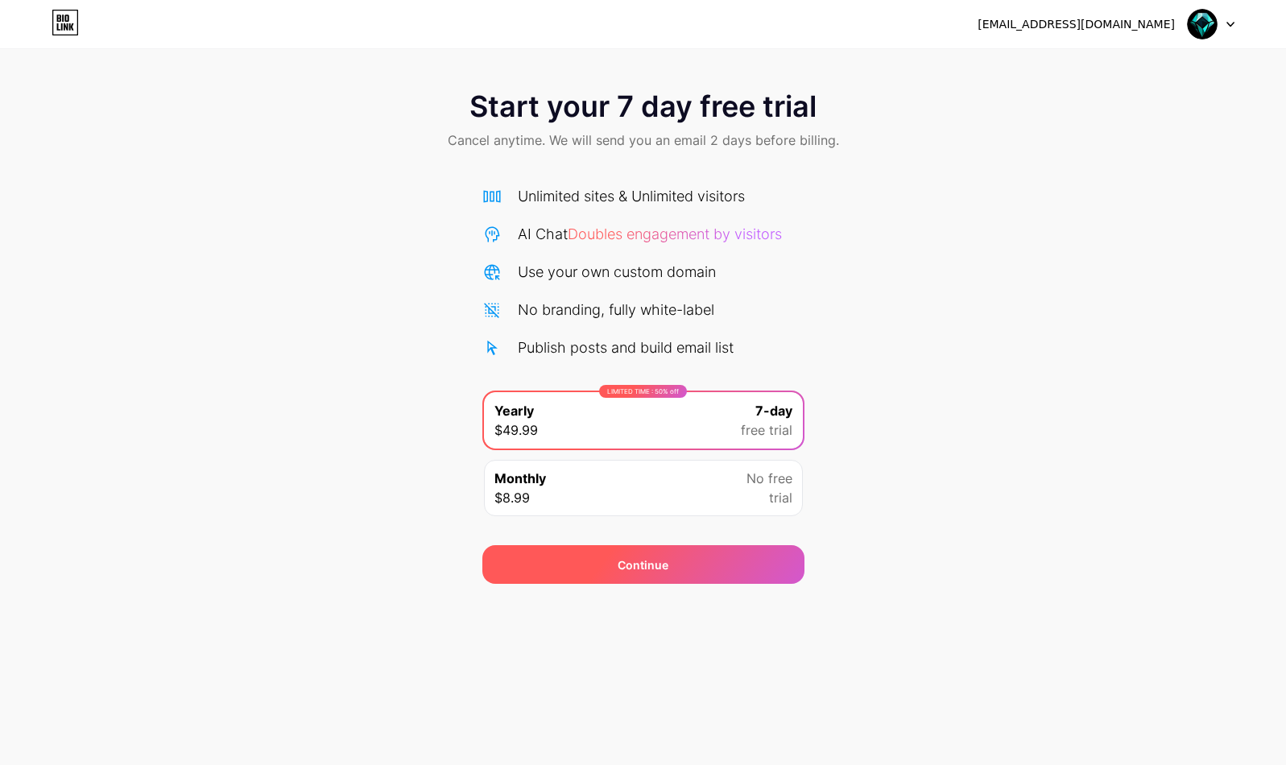
click at [679, 582] on div "Continue" at bounding box center [644, 564] width 322 height 39
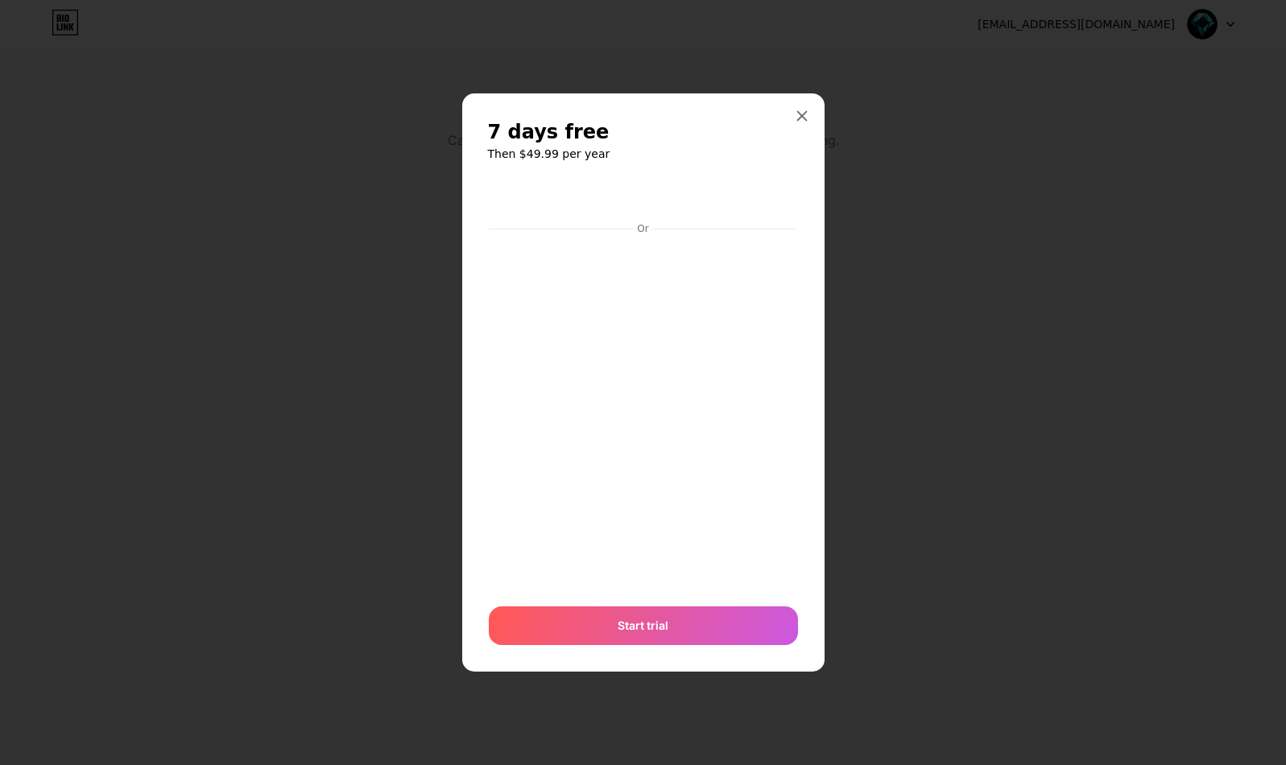
click at [1061, 271] on div at bounding box center [643, 382] width 1286 height 765
